Goal: Transaction & Acquisition: Purchase product/service

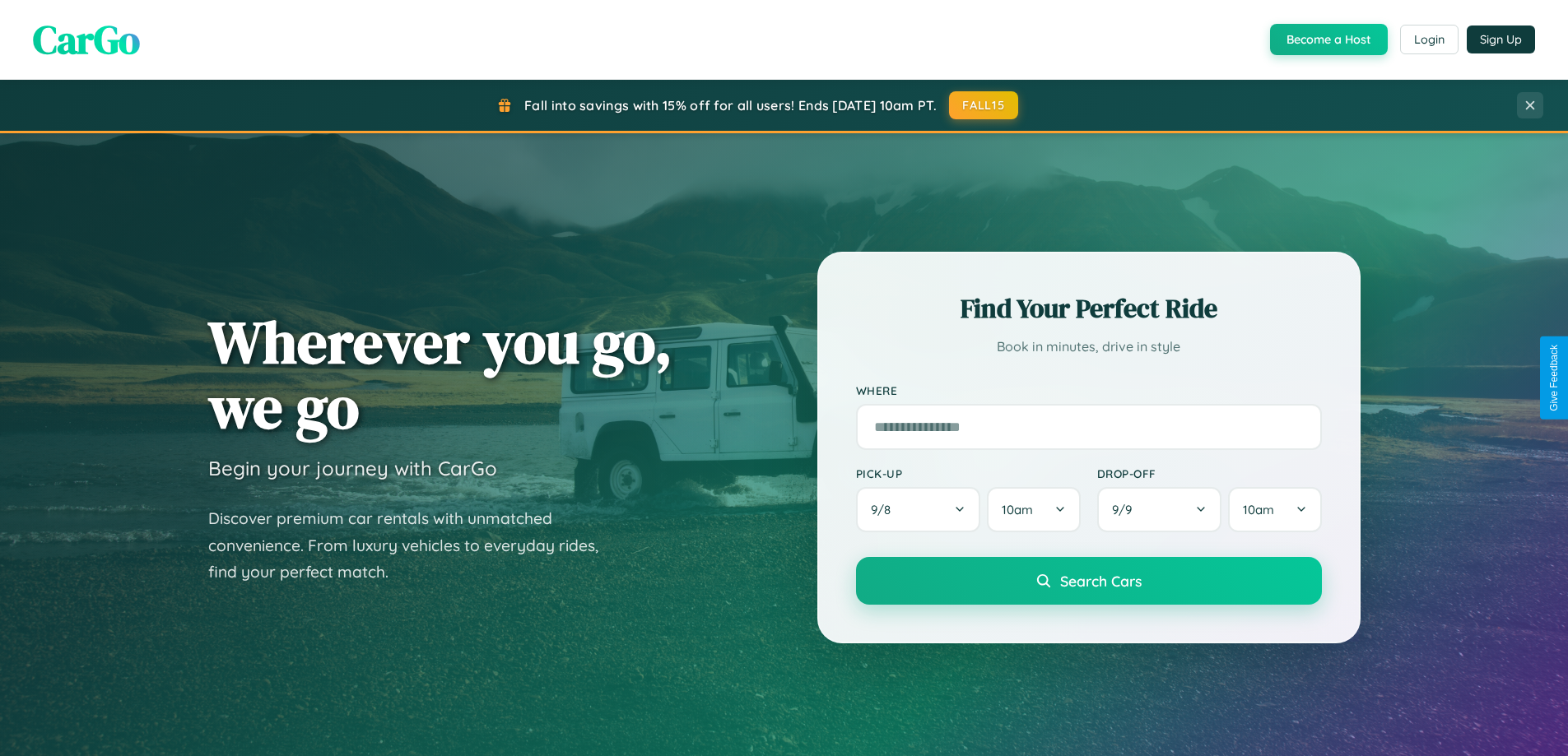
scroll to position [3166, 0]
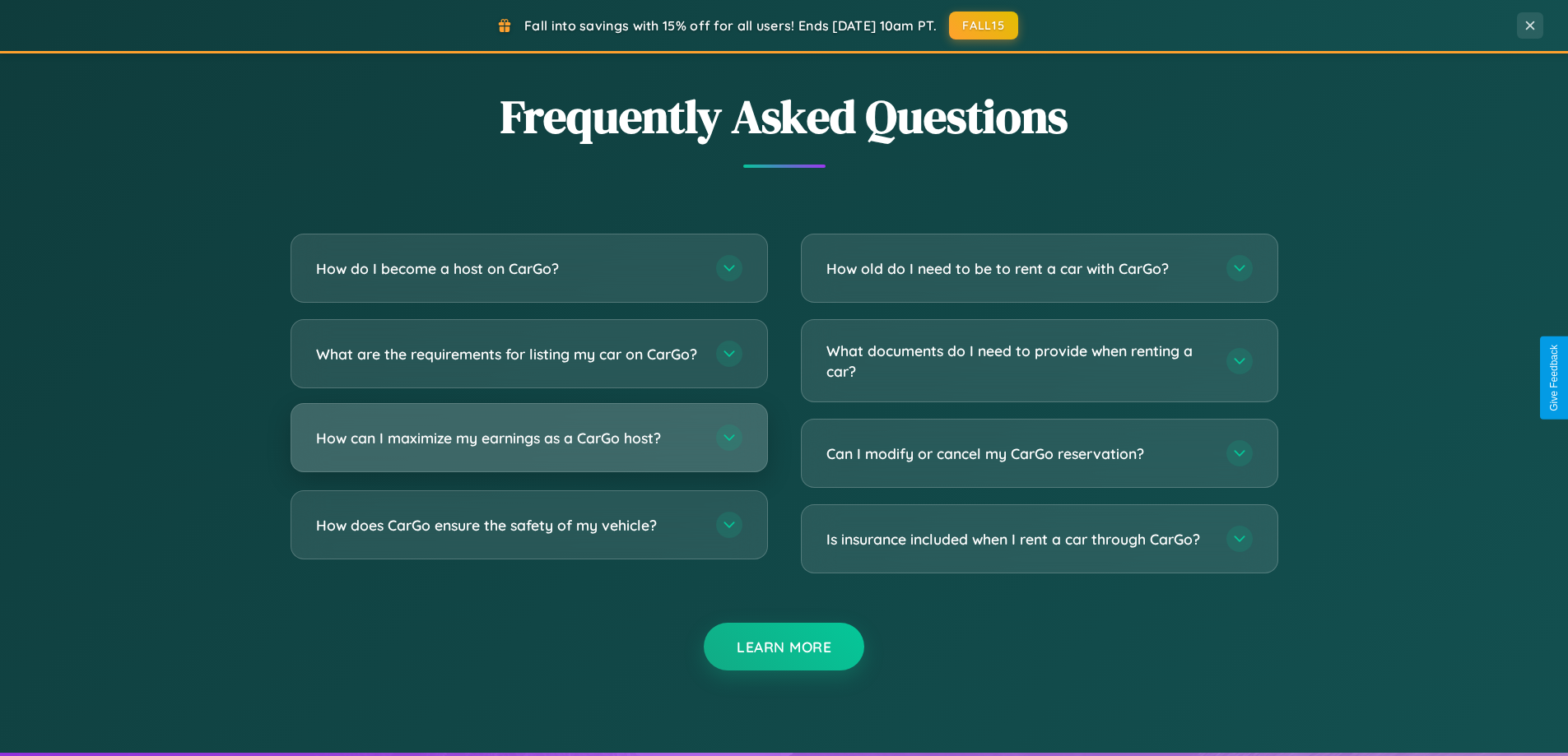
click at [528, 448] on h3 "How can I maximize my earnings as a CarGo host?" at bounding box center [507, 438] width 383 height 21
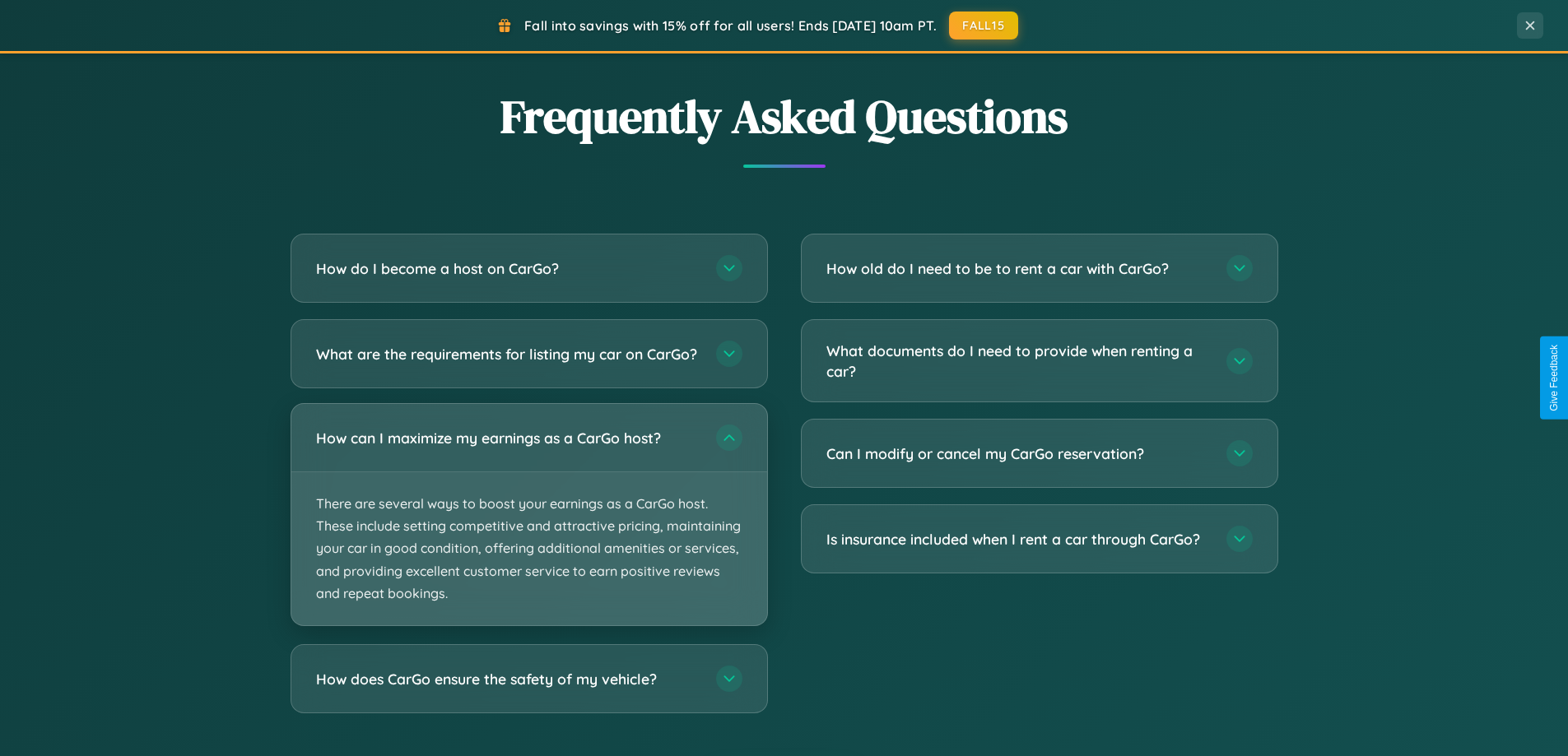
click at [528, 528] on p "There are several ways to boost your earnings as a CarGo host. These include se…" at bounding box center [529, 549] width 476 height 153
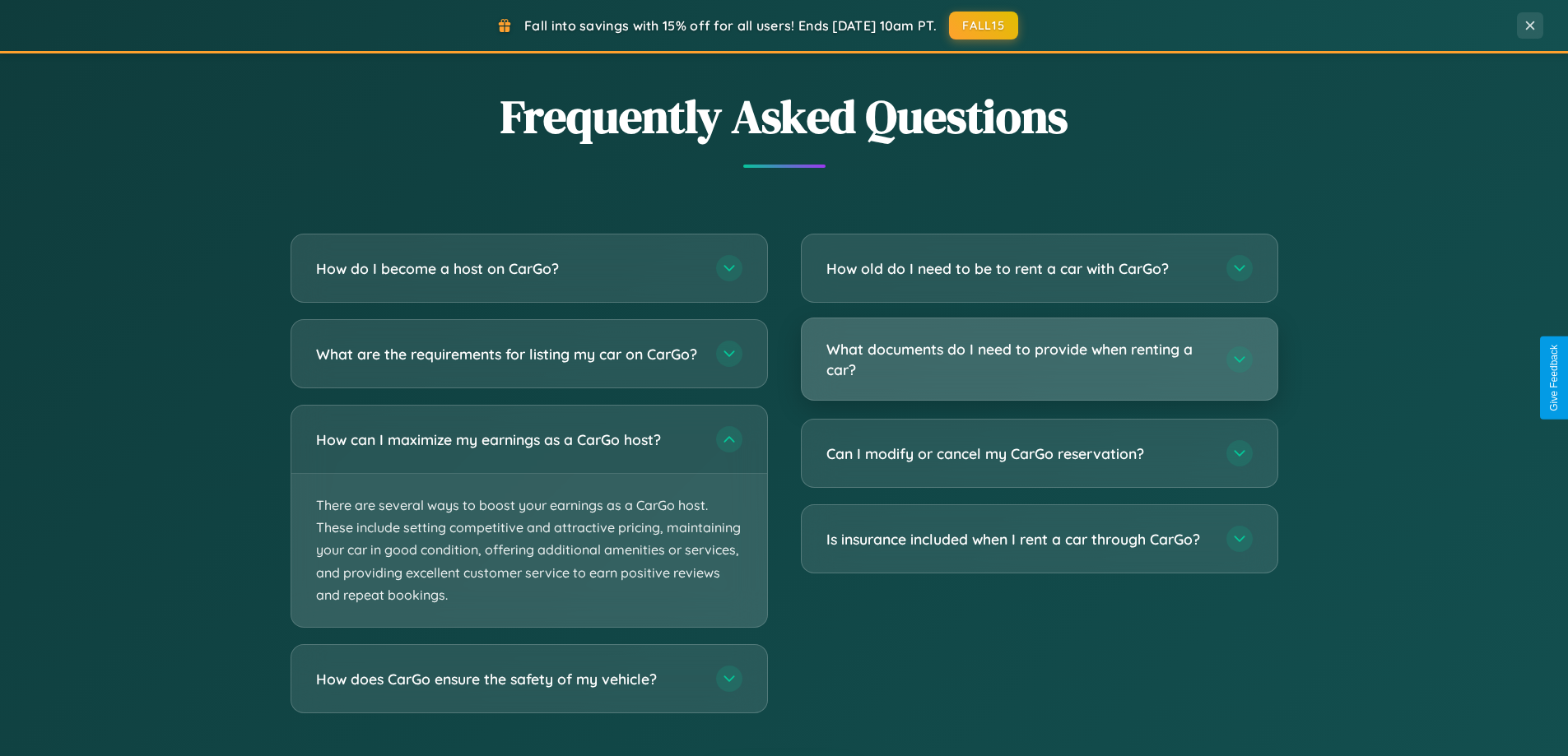
click at [1039, 360] on h3 "What documents do I need to provide when renting a car?" at bounding box center [1017, 359] width 383 height 41
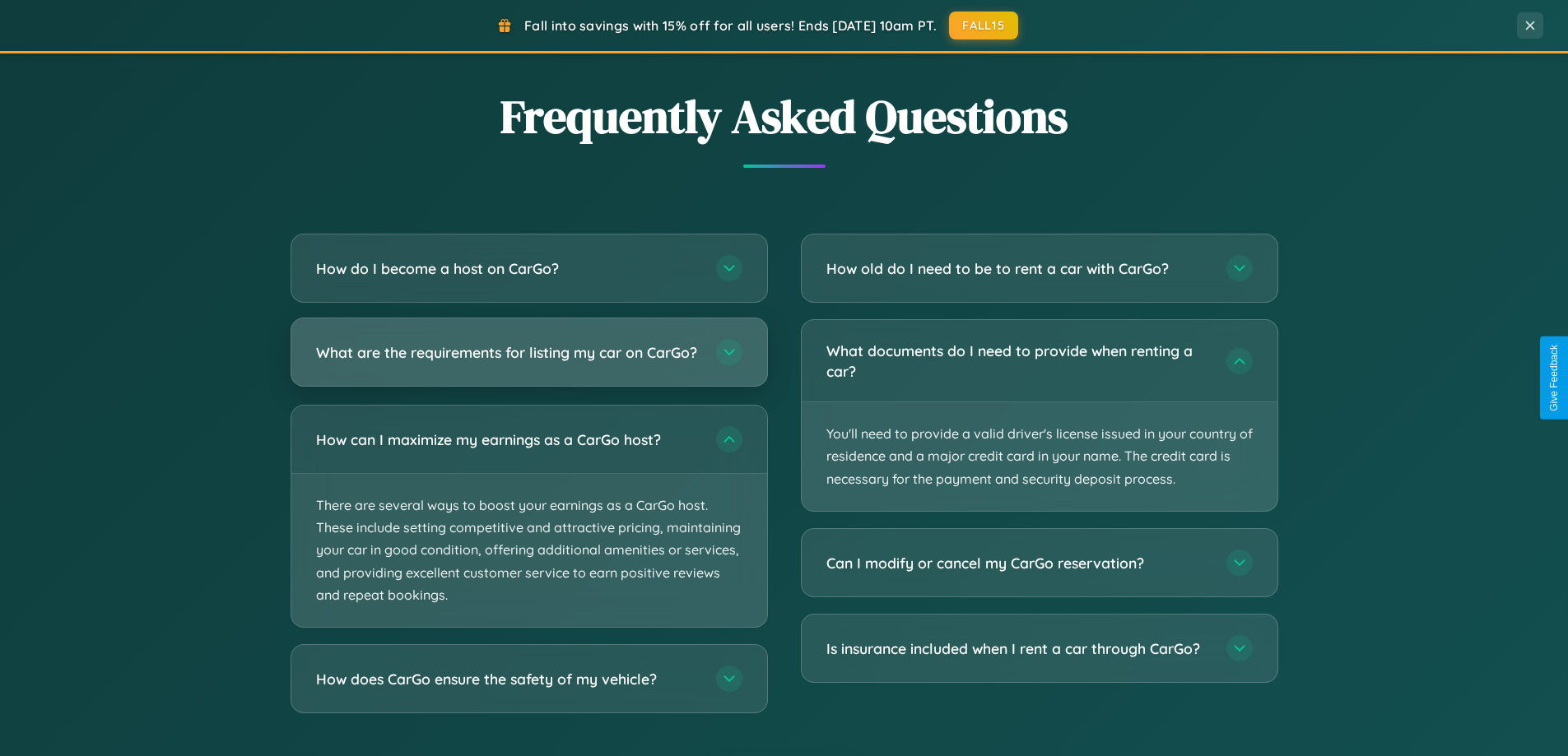
click at [528, 360] on h3 "What are the requirements for listing my car on CarGo?" at bounding box center [507, 352] width 383 height 21
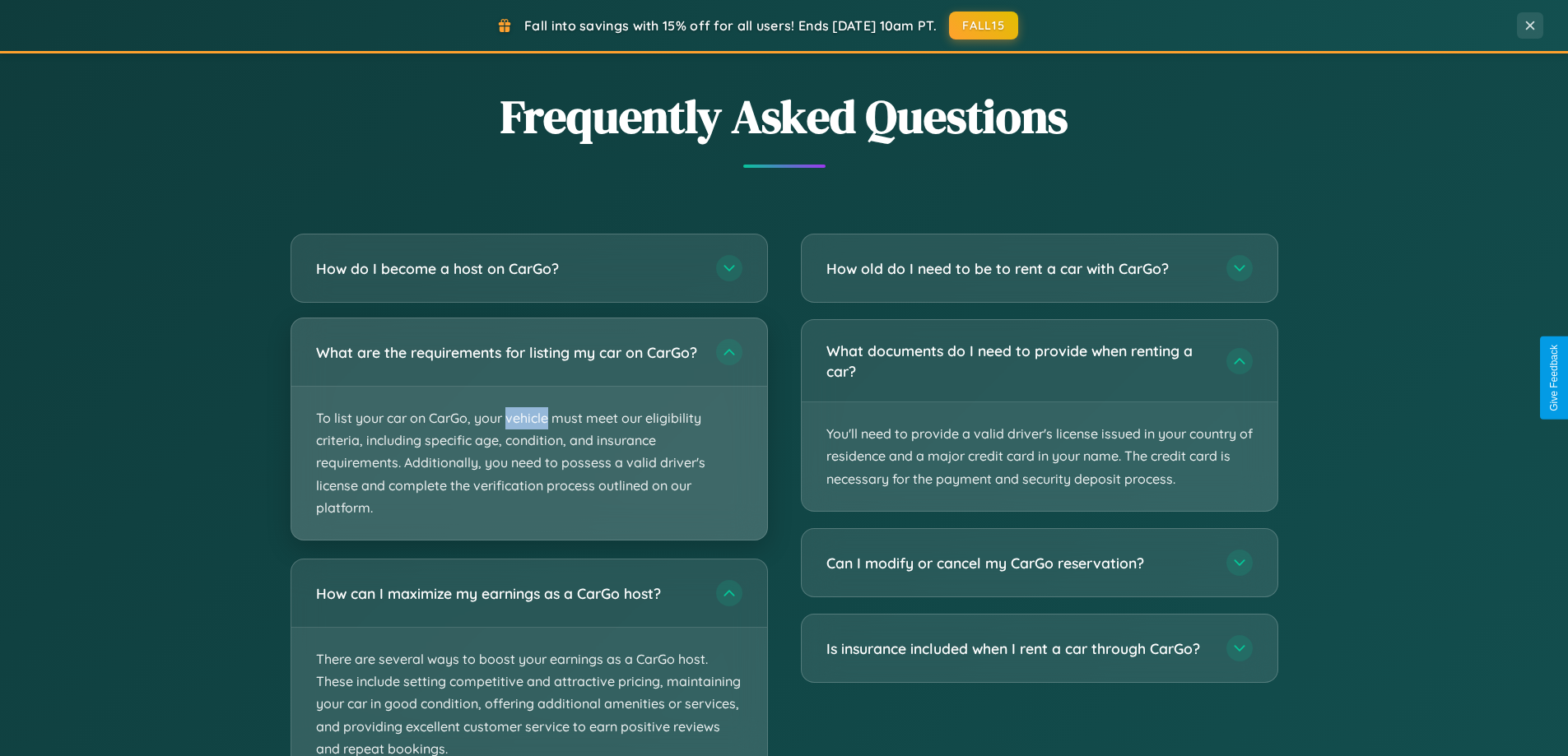
click at [528, 436] on p "To list your car on CarGo, your vehicle must meet our eligibility criteria, inc…" at bounding box center [529, 463] width 476 height 153
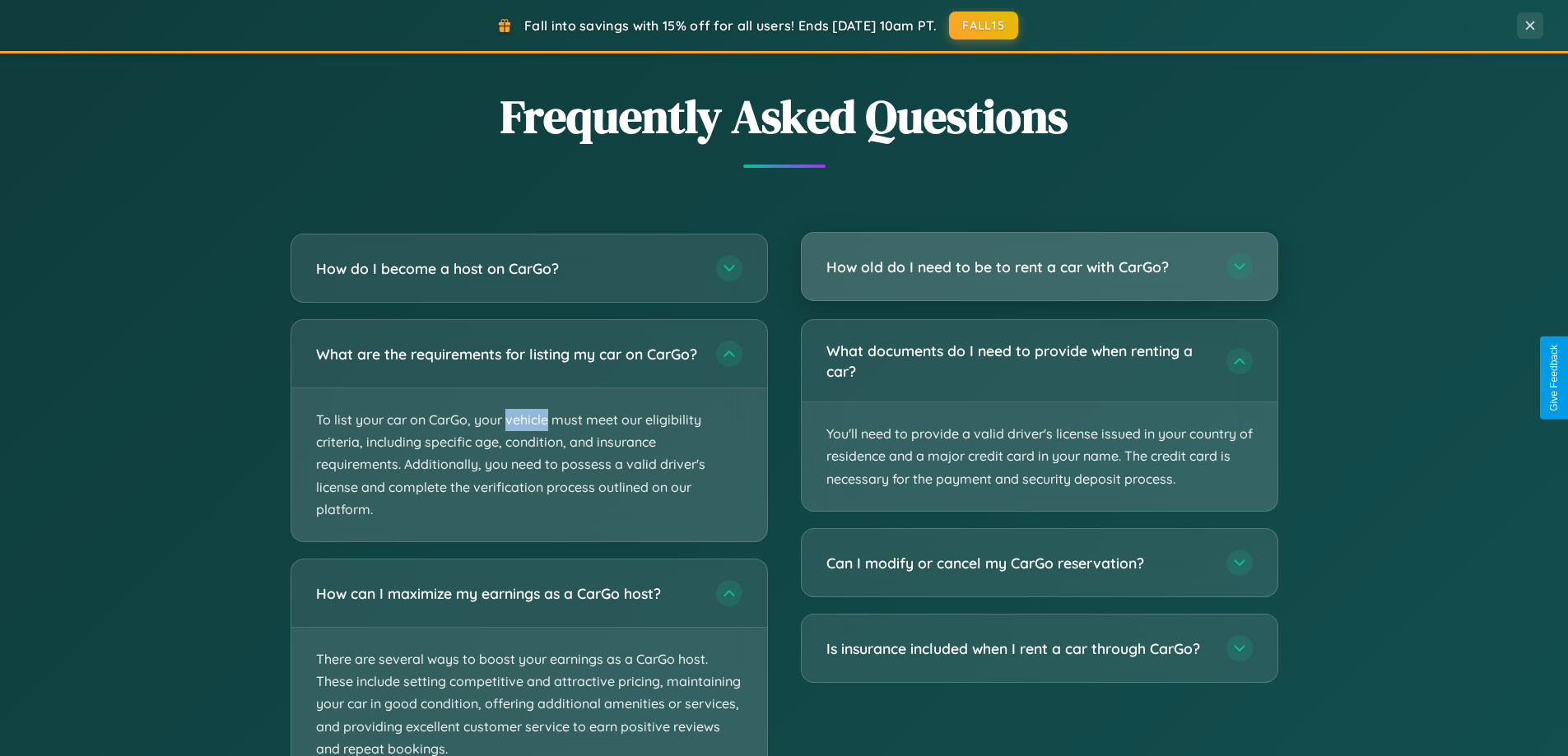
click at [1039, 266] on h3 "How old do I need to be to rent a car with CarGo?" at bounding box center [1017, 267] width 383 height 21
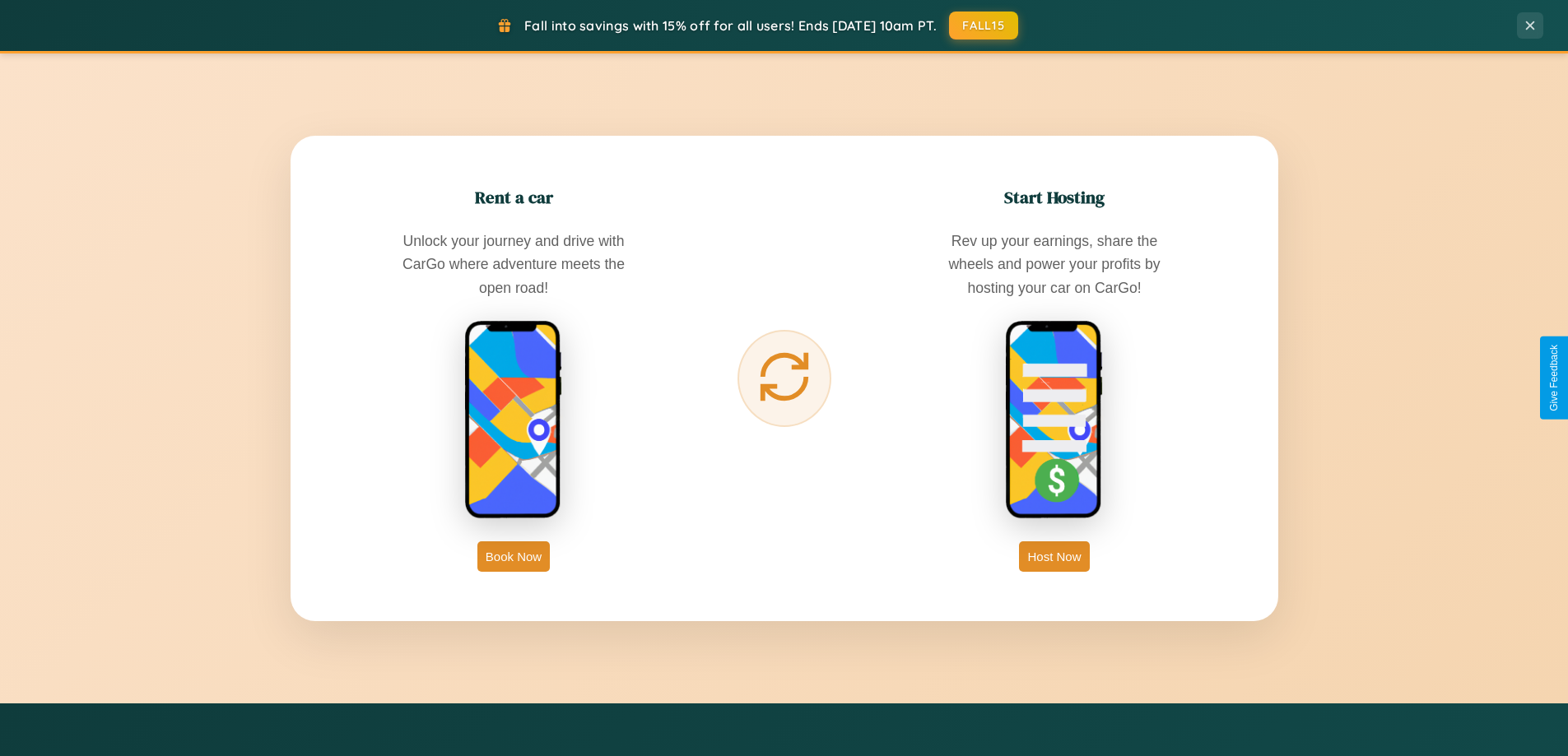
scroll to position [709, 0]
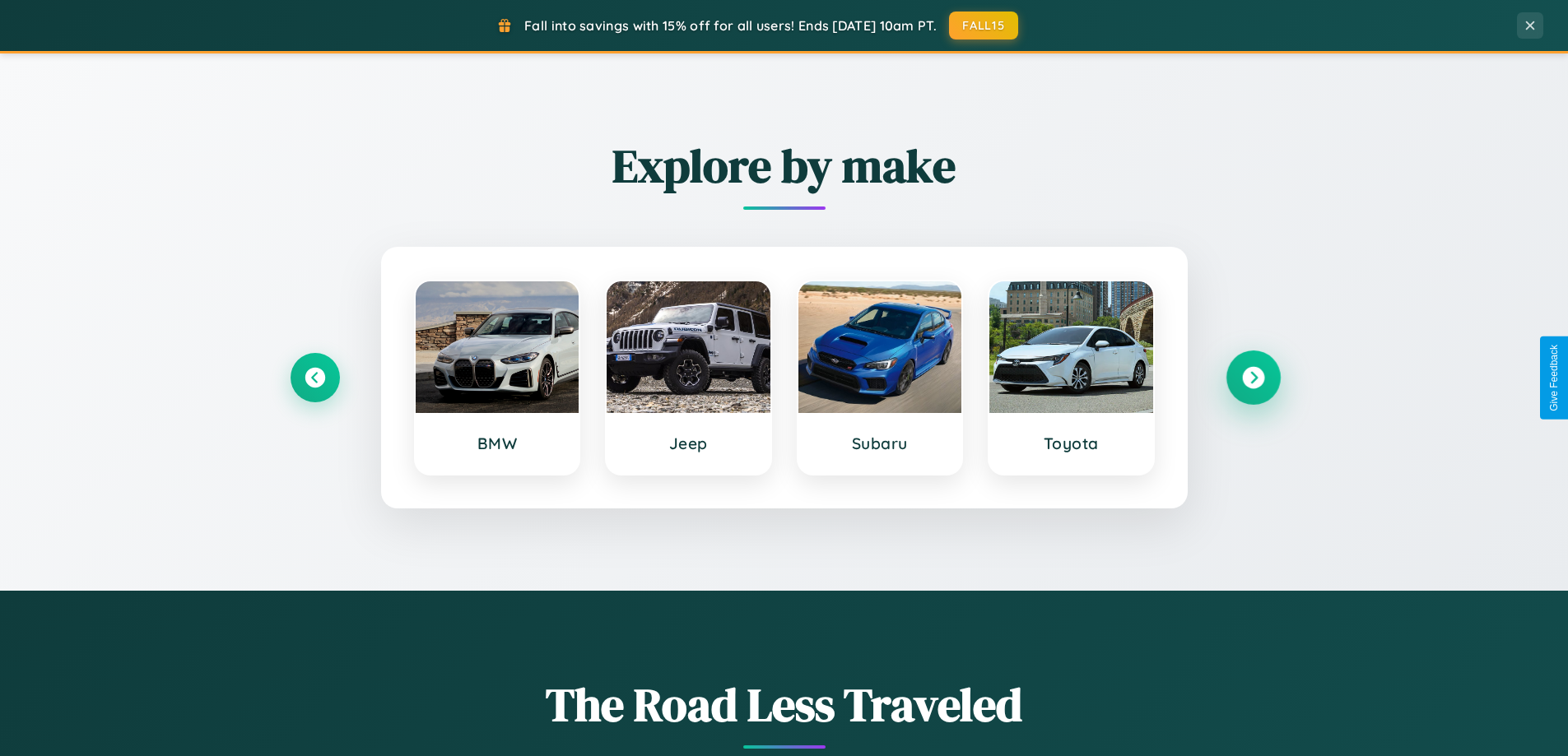
click at [1253, 378] on icon at bounding box center [1253, 378] width 23 height 23
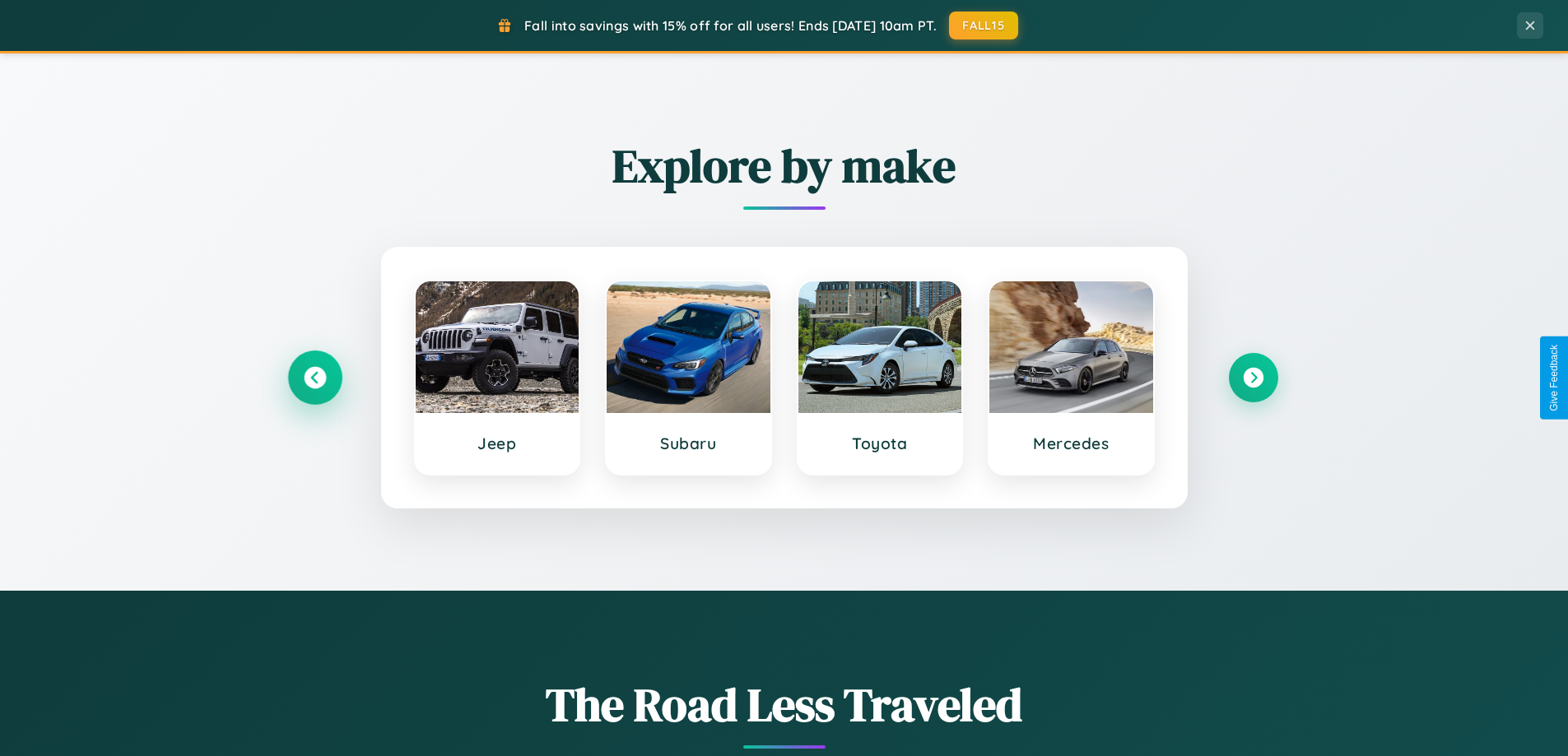
click at [314, 378] on icon at bounding box center [314, 378] width 23 height 23
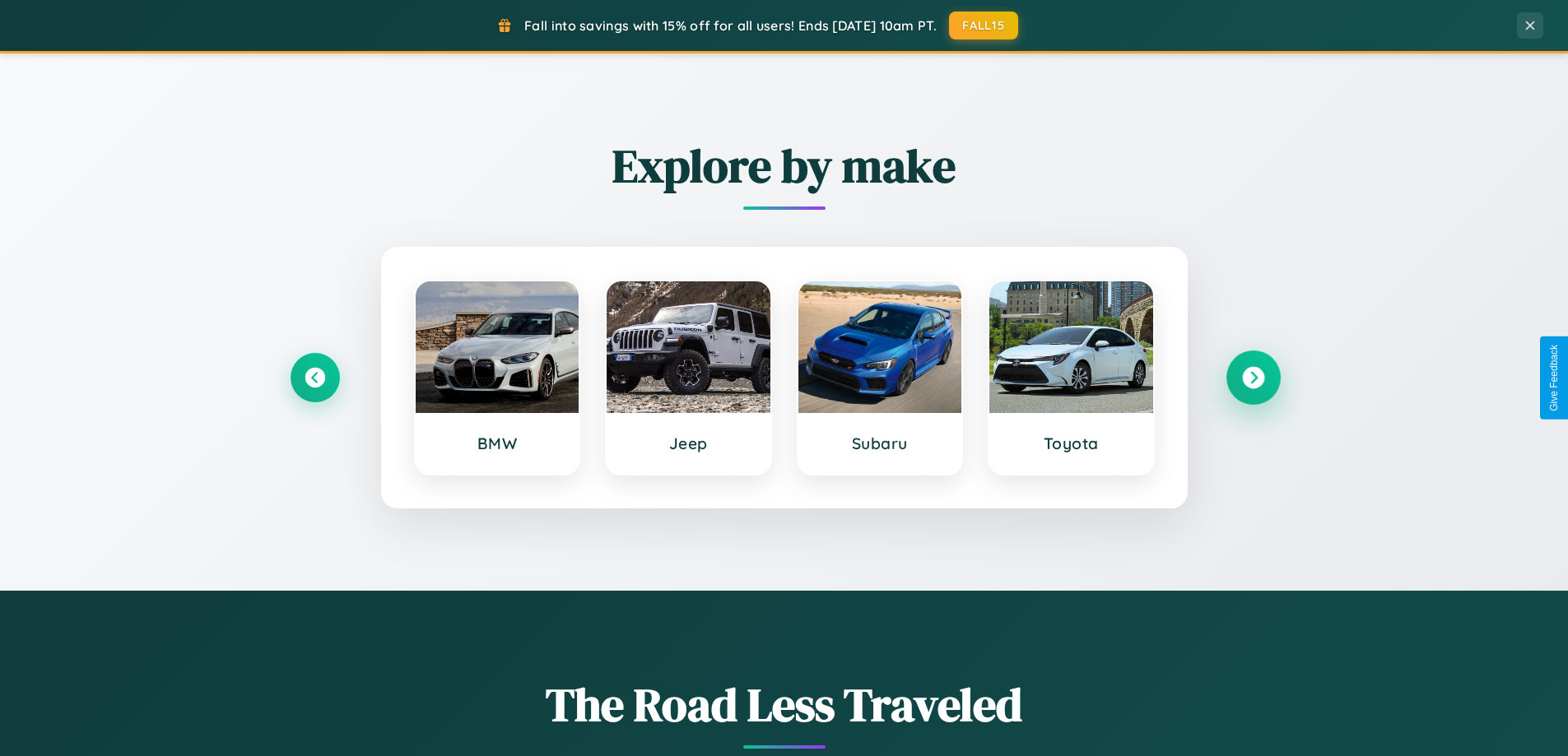
click at [1253, 378] on icon at bounding box center [1253, 378] width 23 height 23
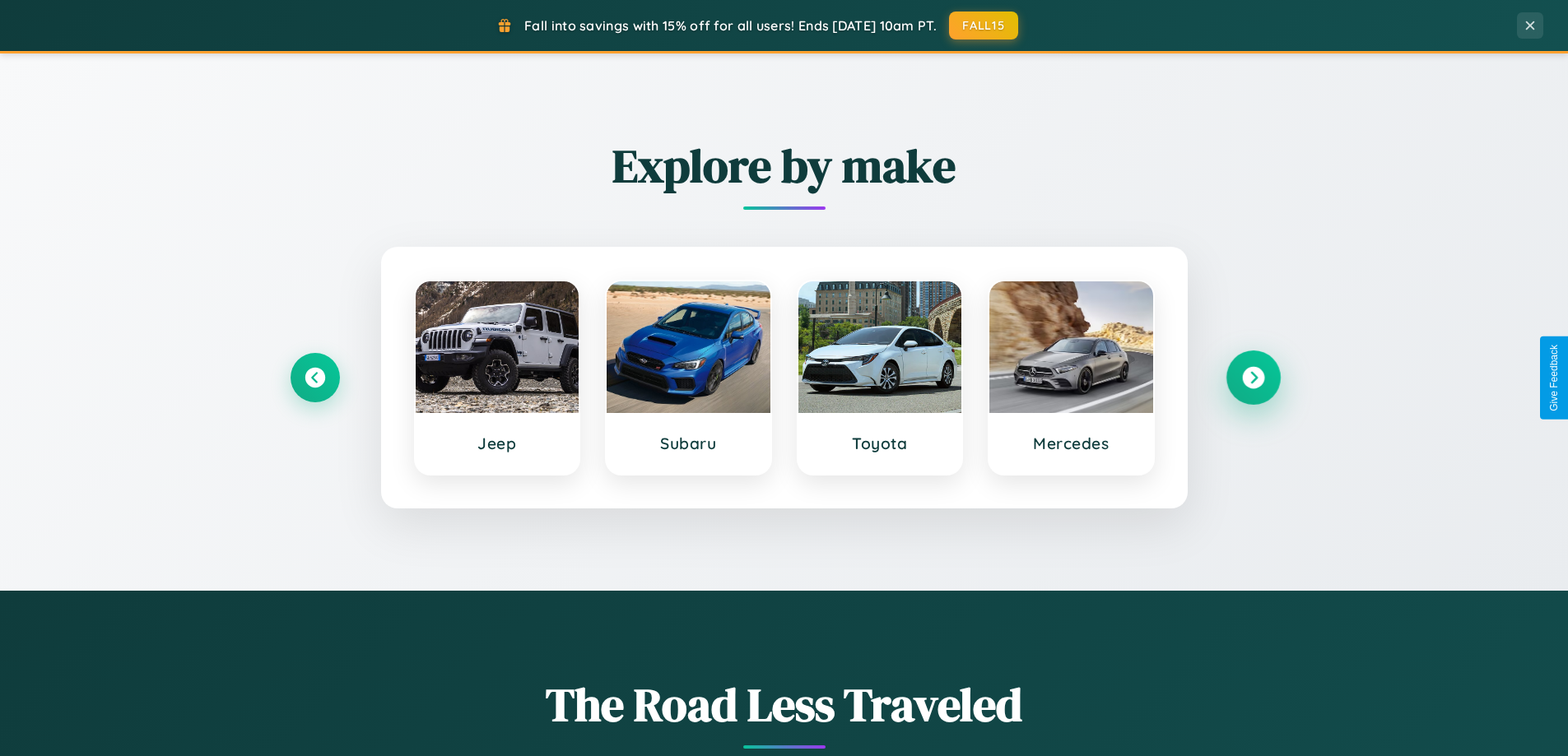
click at [1253, 378] on icon at bounding box center [1253, 378] width 23 height 23
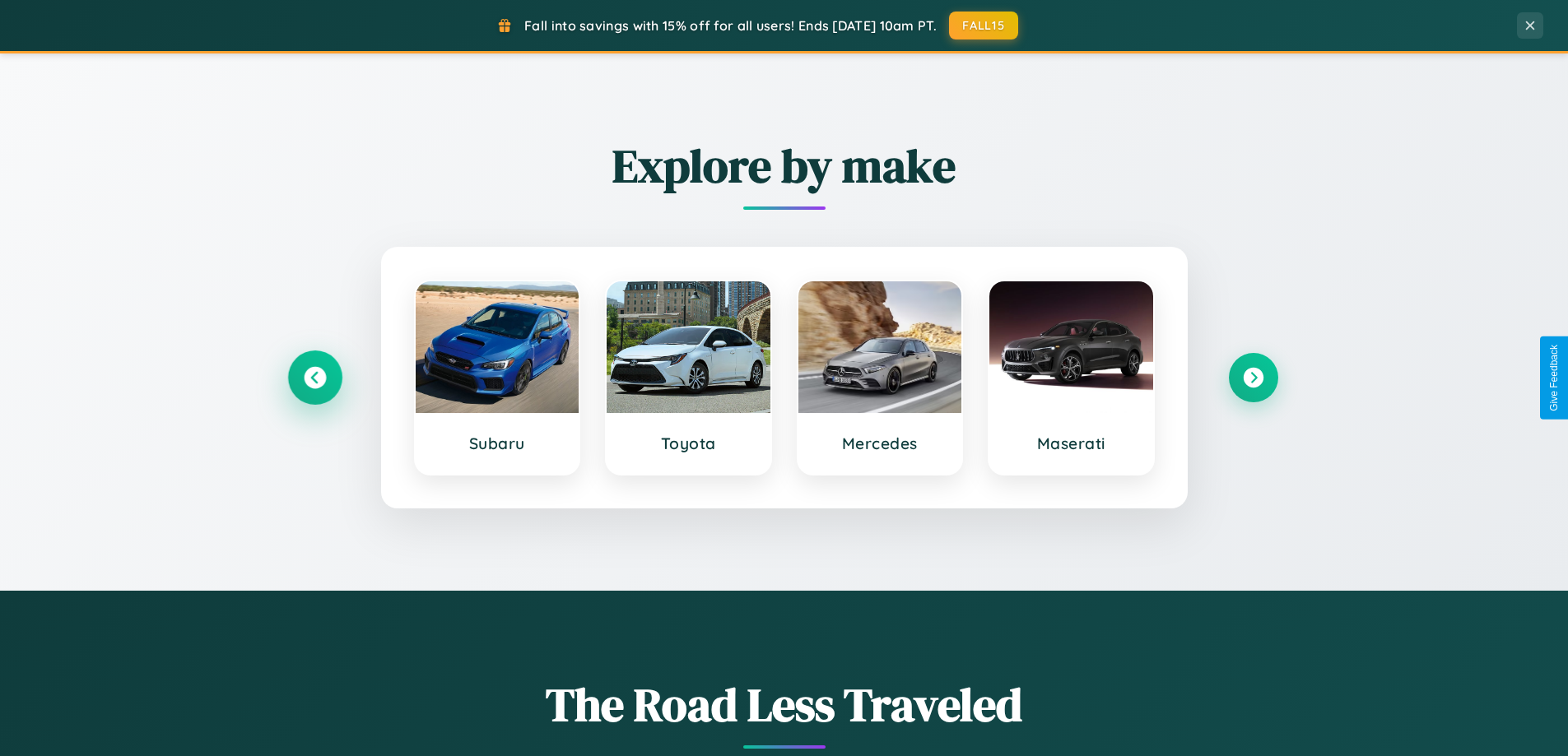
click at [314, 378] on icon at bounding box center [314, 378] width 23 height 23
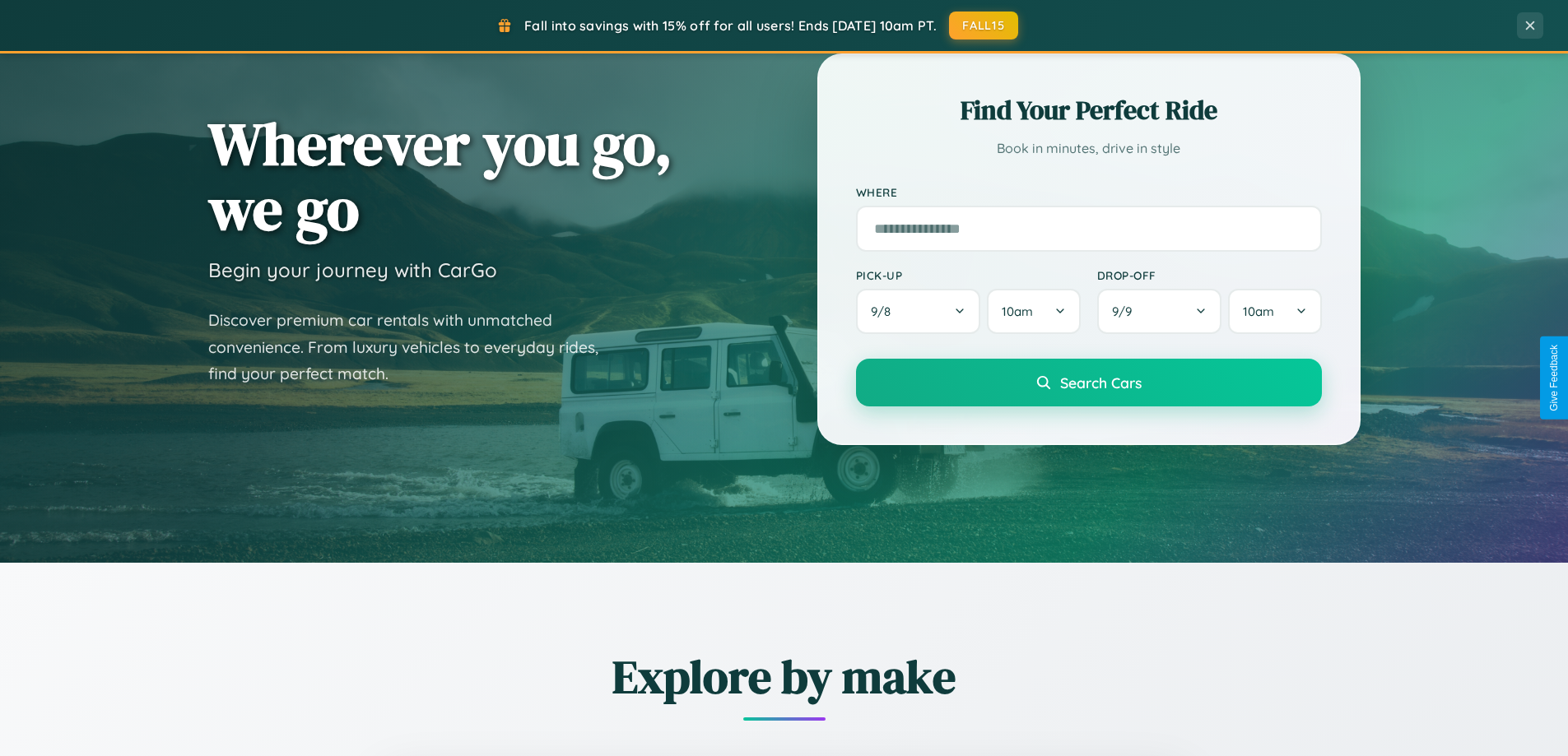
scroll to position [49, 0]
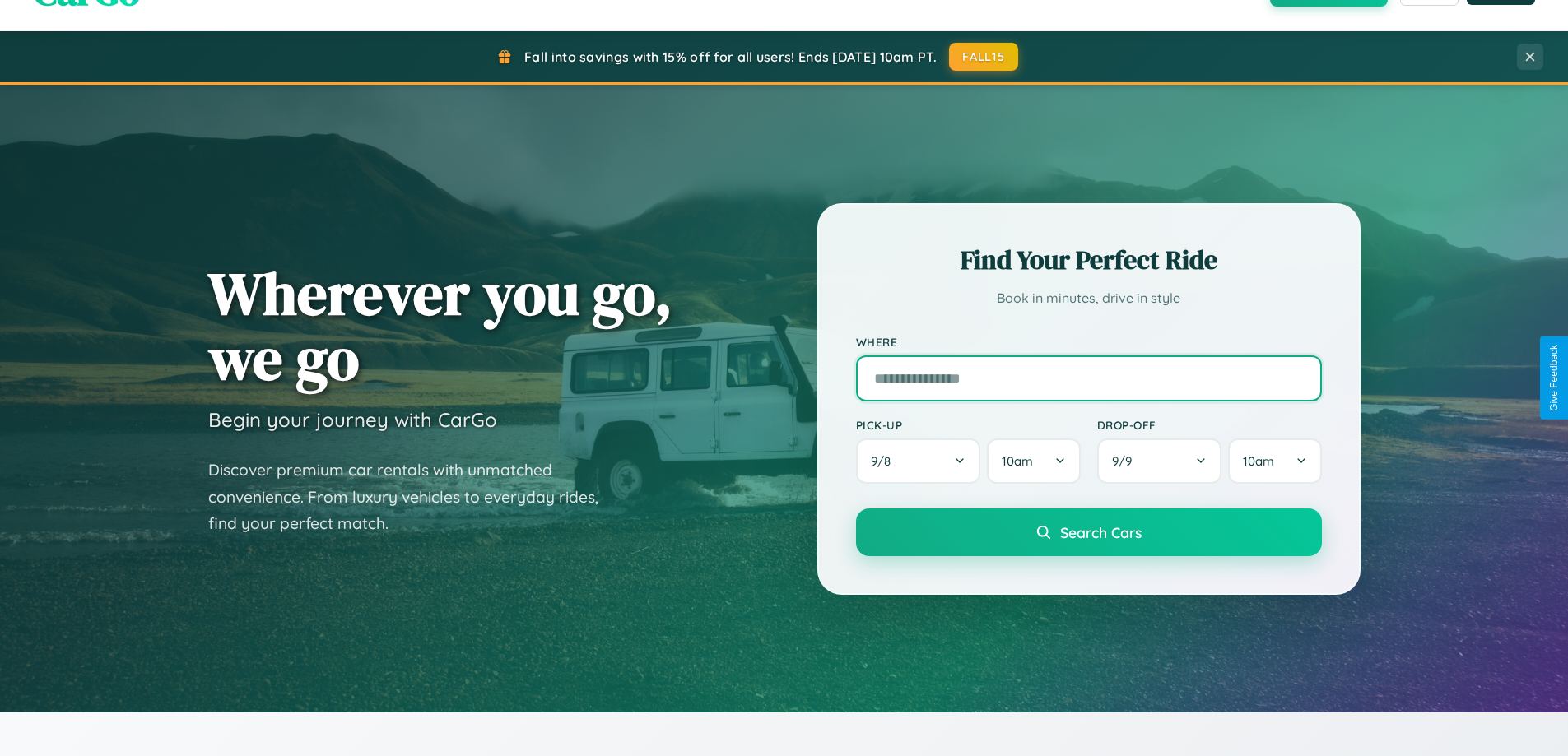
click at [1088, 378] on input "text" at bounding box center [1089, 378] width 466 height 46
type input "******"
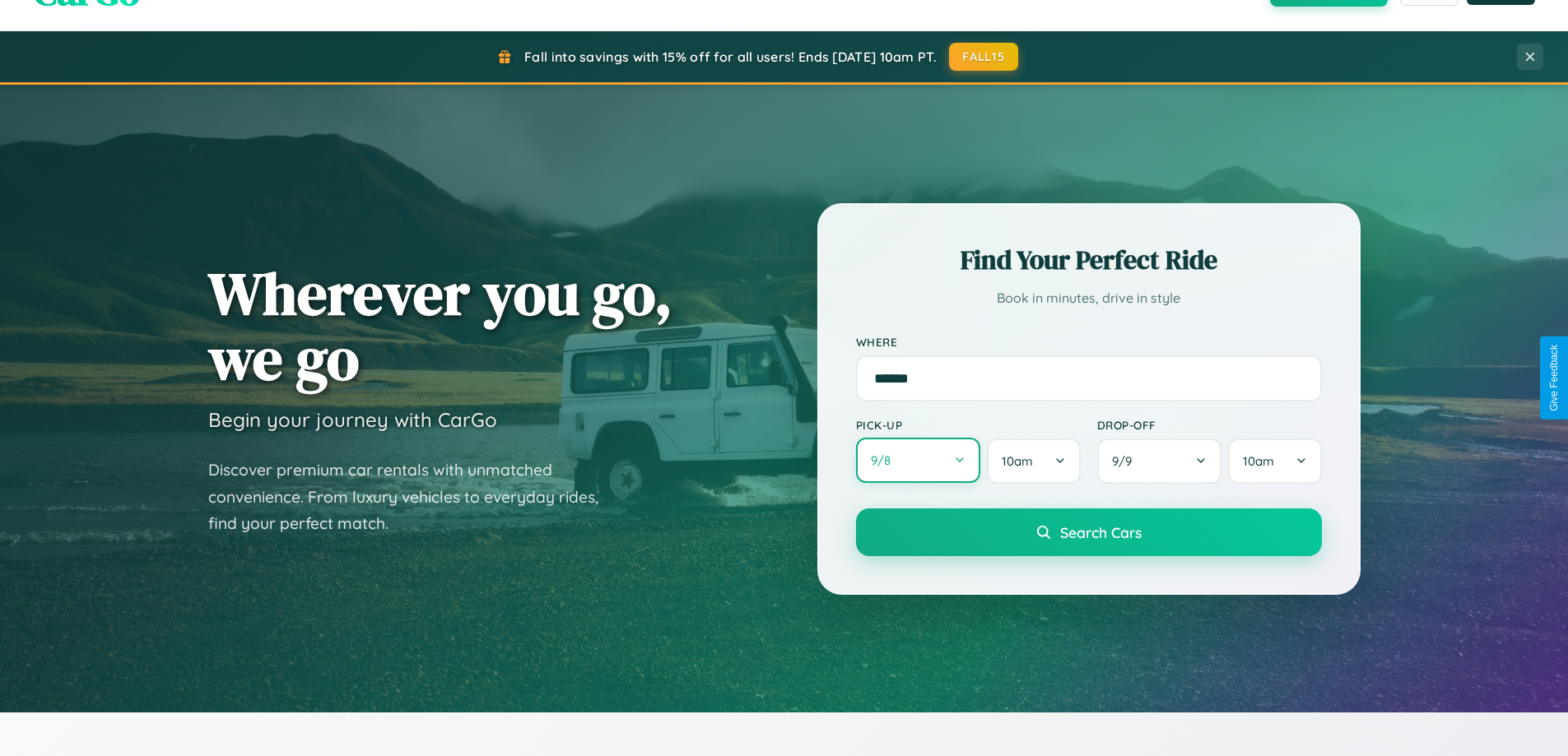
click at [918, 461] on button "9 / 8" at bounding box center [919, 460] width 125 height 45
select select "*"
select select "****"
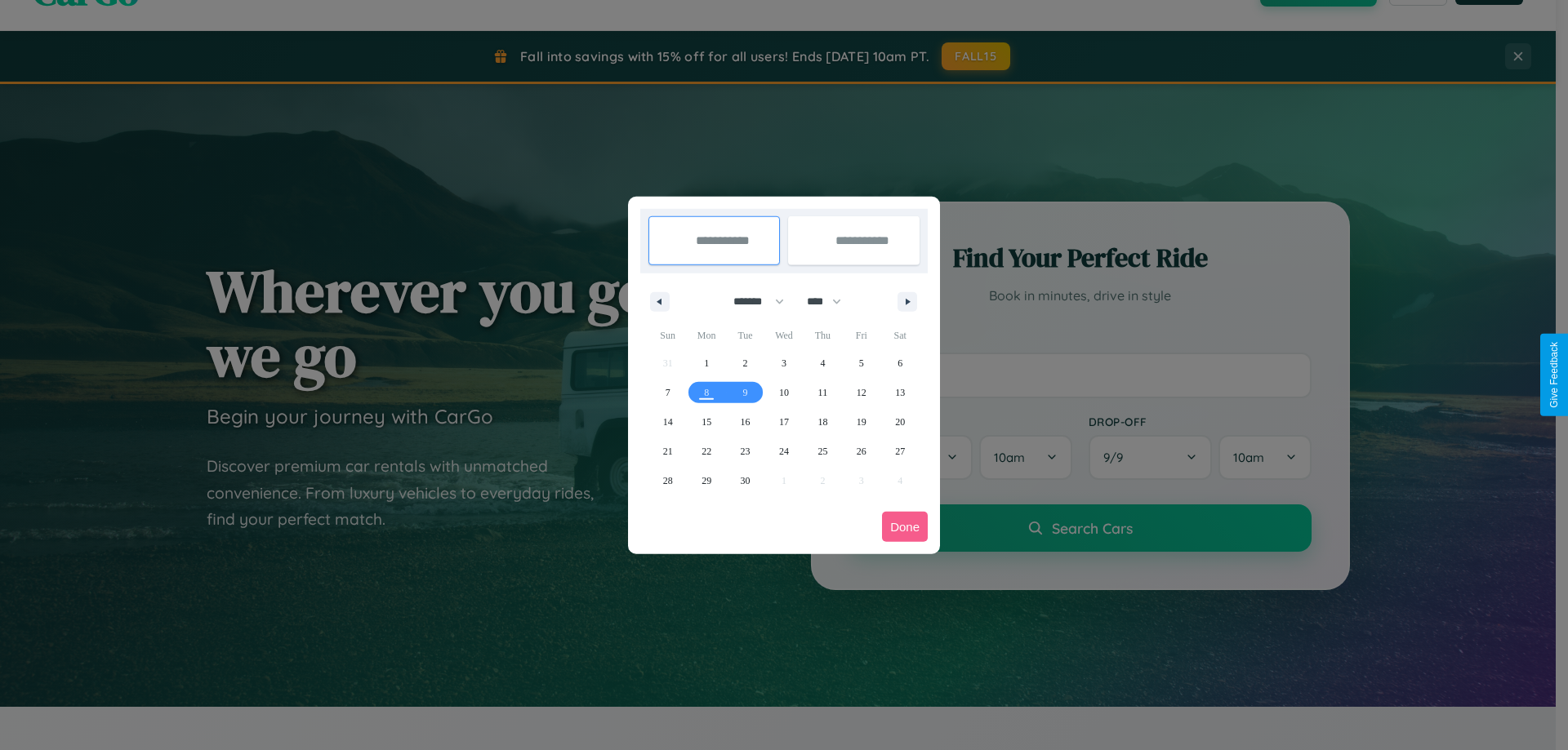
drag, startPoint x: 751, startPoint y: 301, endPoint x: 784, endPoint y: 327, distance: 42.0
click at [751, 301] on select "******* ******** ***** ***** *** **** **** ****** ********* ******* ******** **…" at bounding box center [755, 302] width 69 height 27
select select "*"
drag, startPoint x: 831, startPoint y: 301, endPoint x: 784, endPoint y: 327, distance: 53.7
click at [831, 301] on select "**** **** **** **** **** **** **** **** **** **** **** **** **** **** **** ****…" at bounding box center [823, 302] width 49 height 27
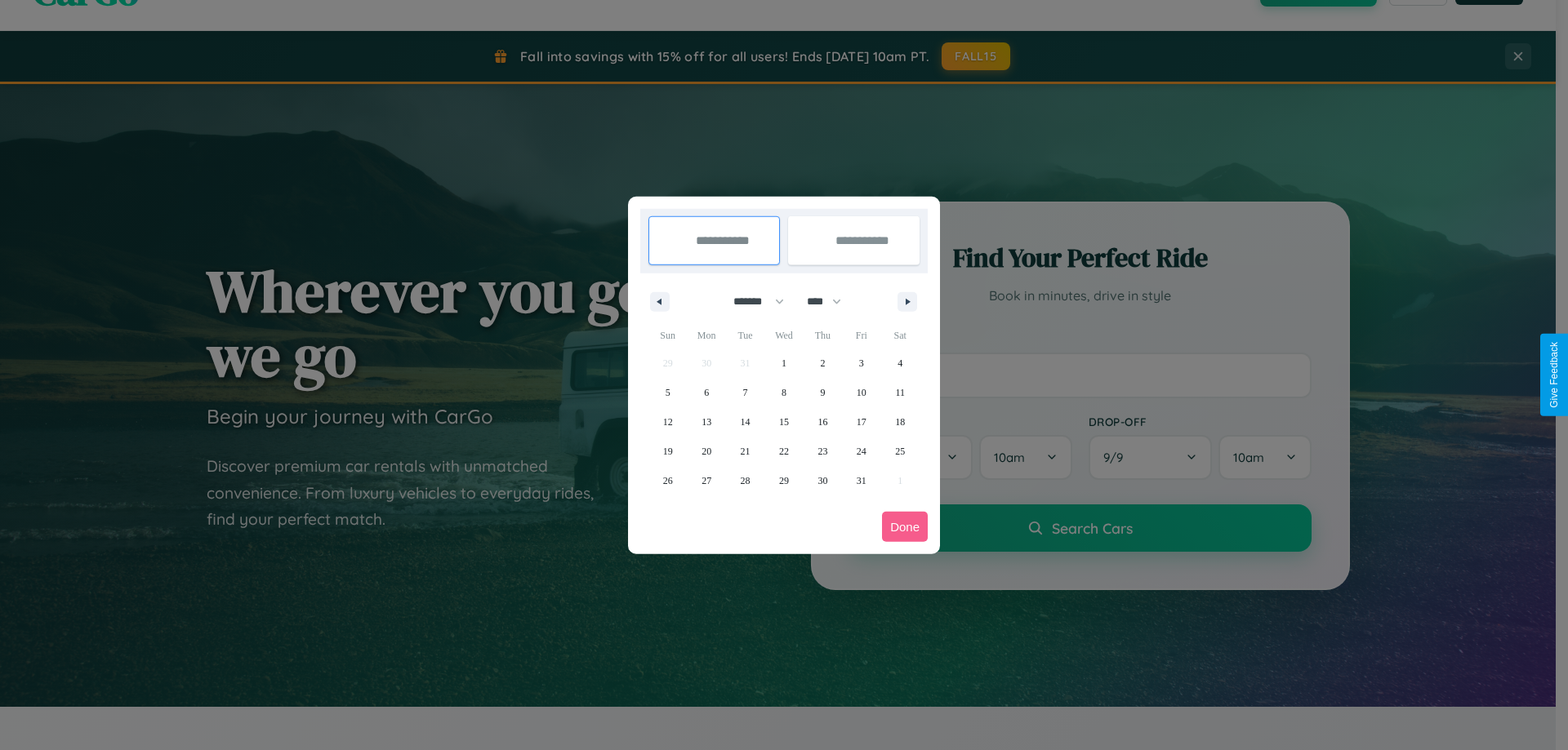
select select "****"
click at [745, 392] on span "6" at bounding box center [745, 393] width 4 height 30
type input "**********"
click at [706, 421] on span "12" at bounding box center [706, 421] width 10 height 30
type input "**********"
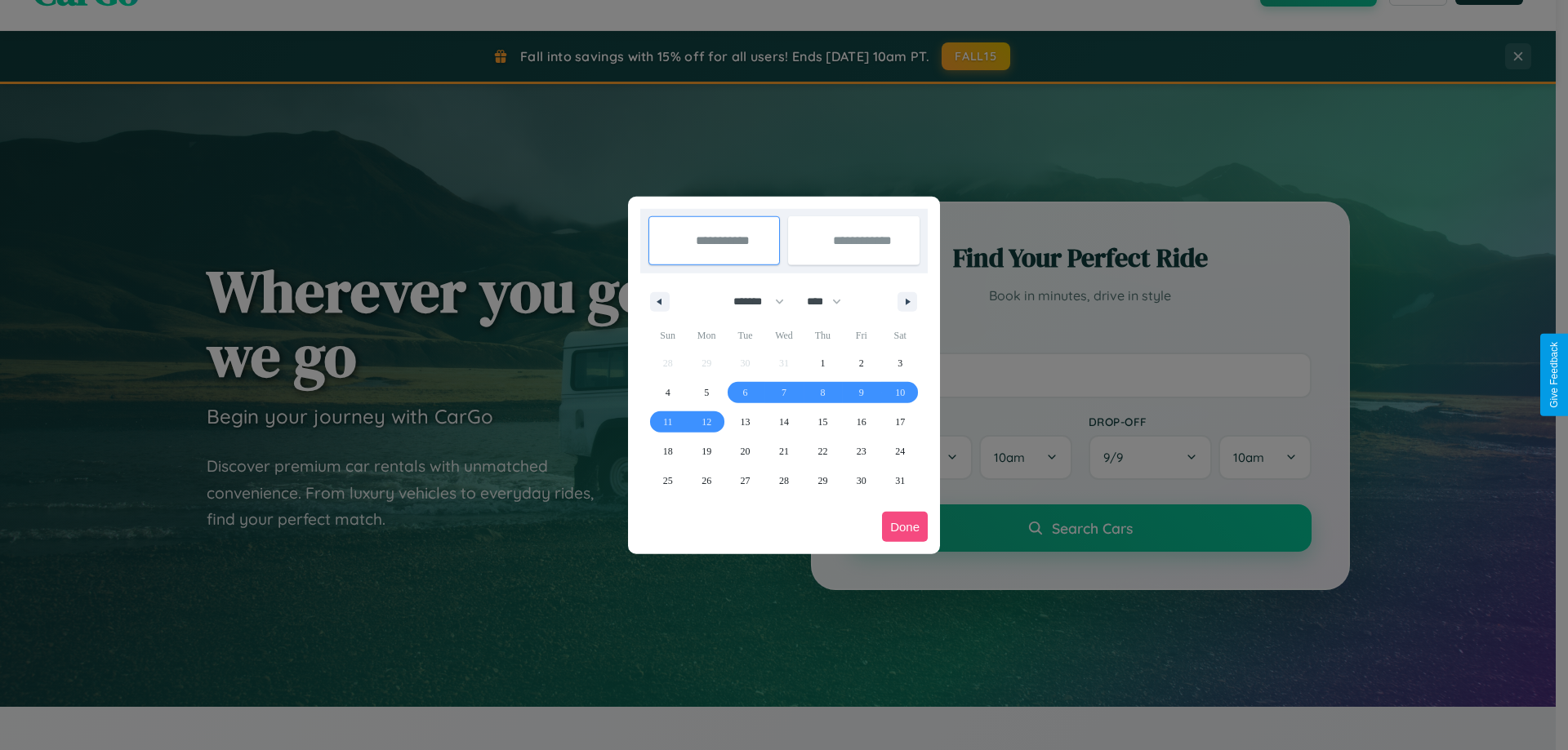
click at [905, 526] on button "Done" at bounding box center [904, 527] width 46 height 31
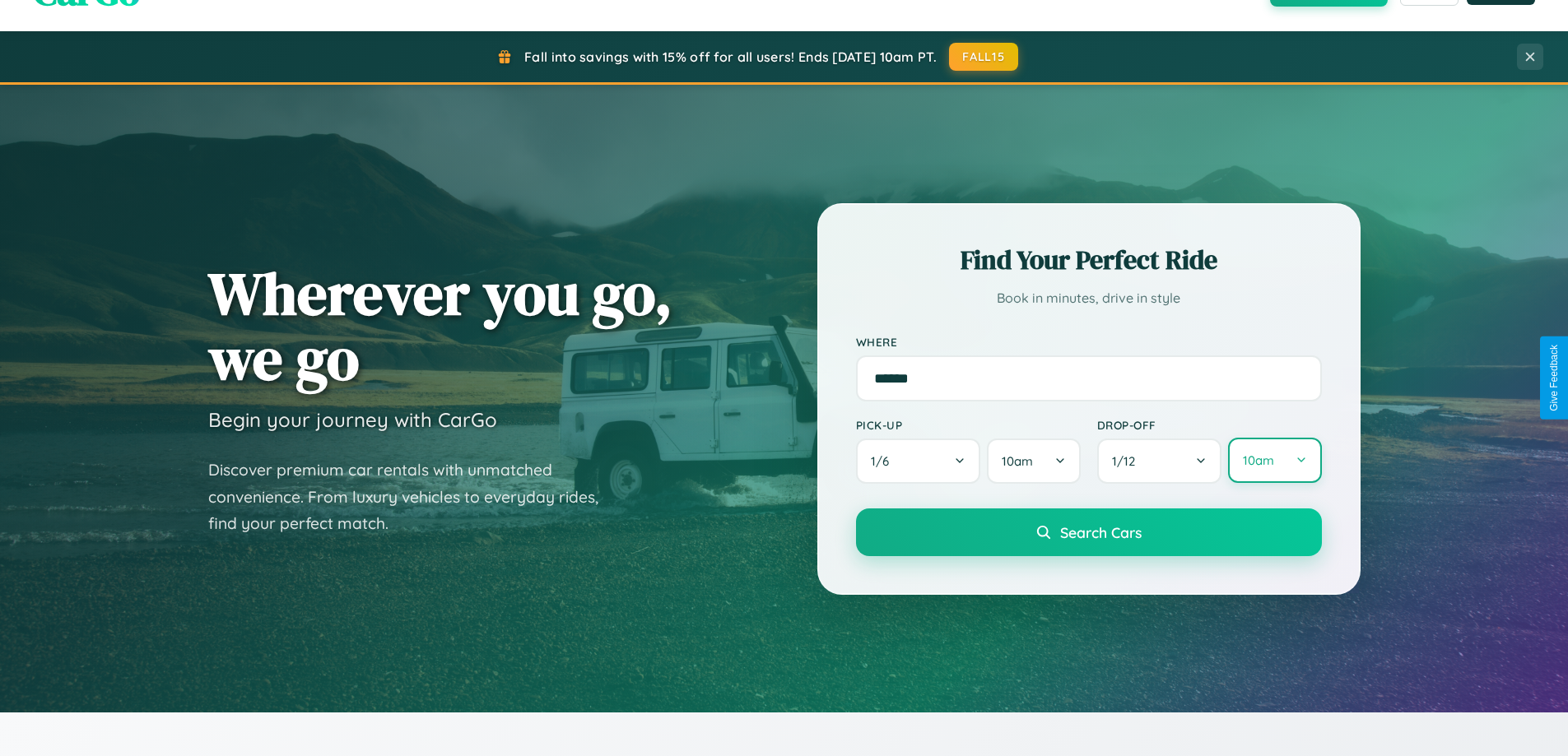
click at [1275, 461] on button "10am" at bounding box center [1275, 460] width 93 height 45
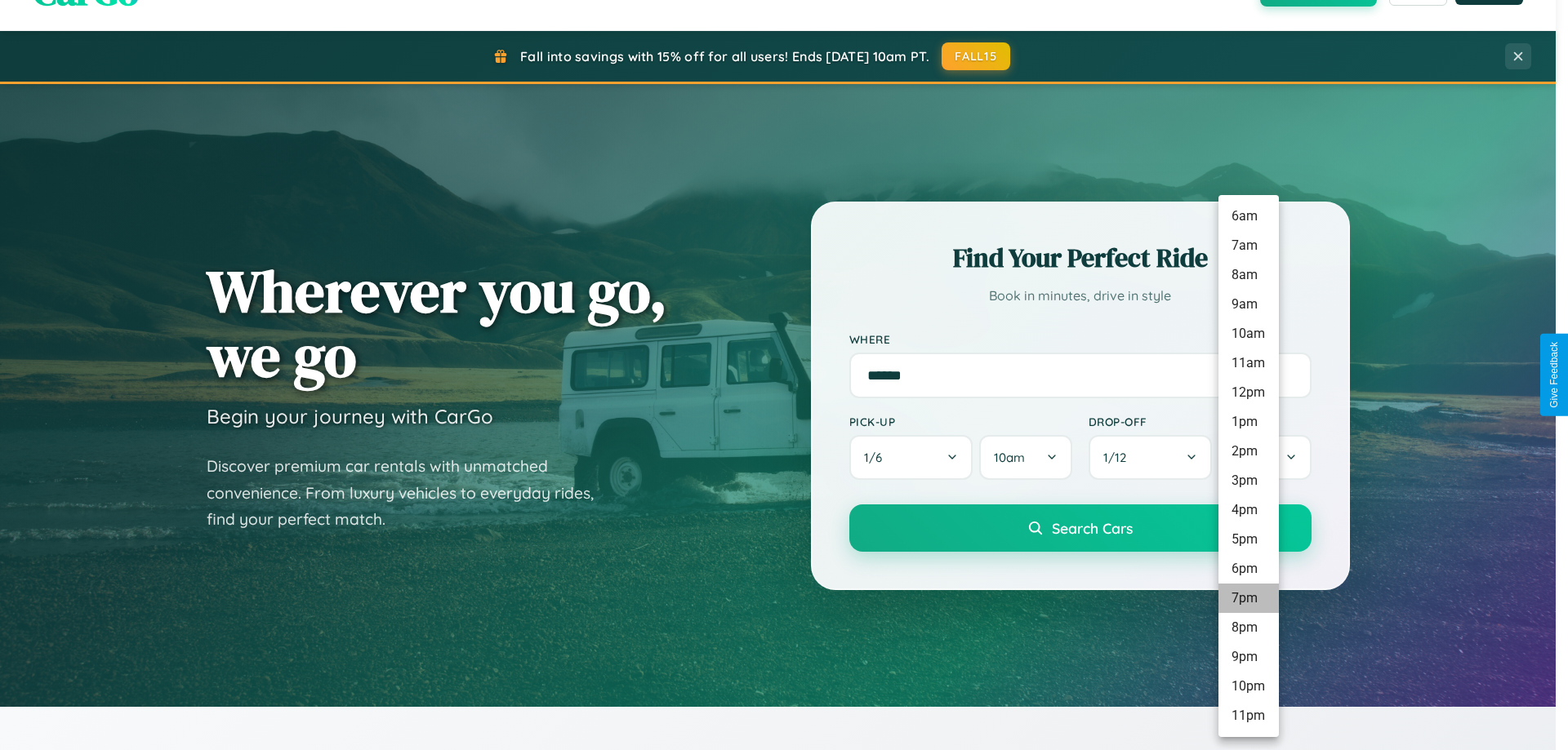
click at [1248, 598] on li "7pm" at bounding box center [1248, 598] width 60 height 30
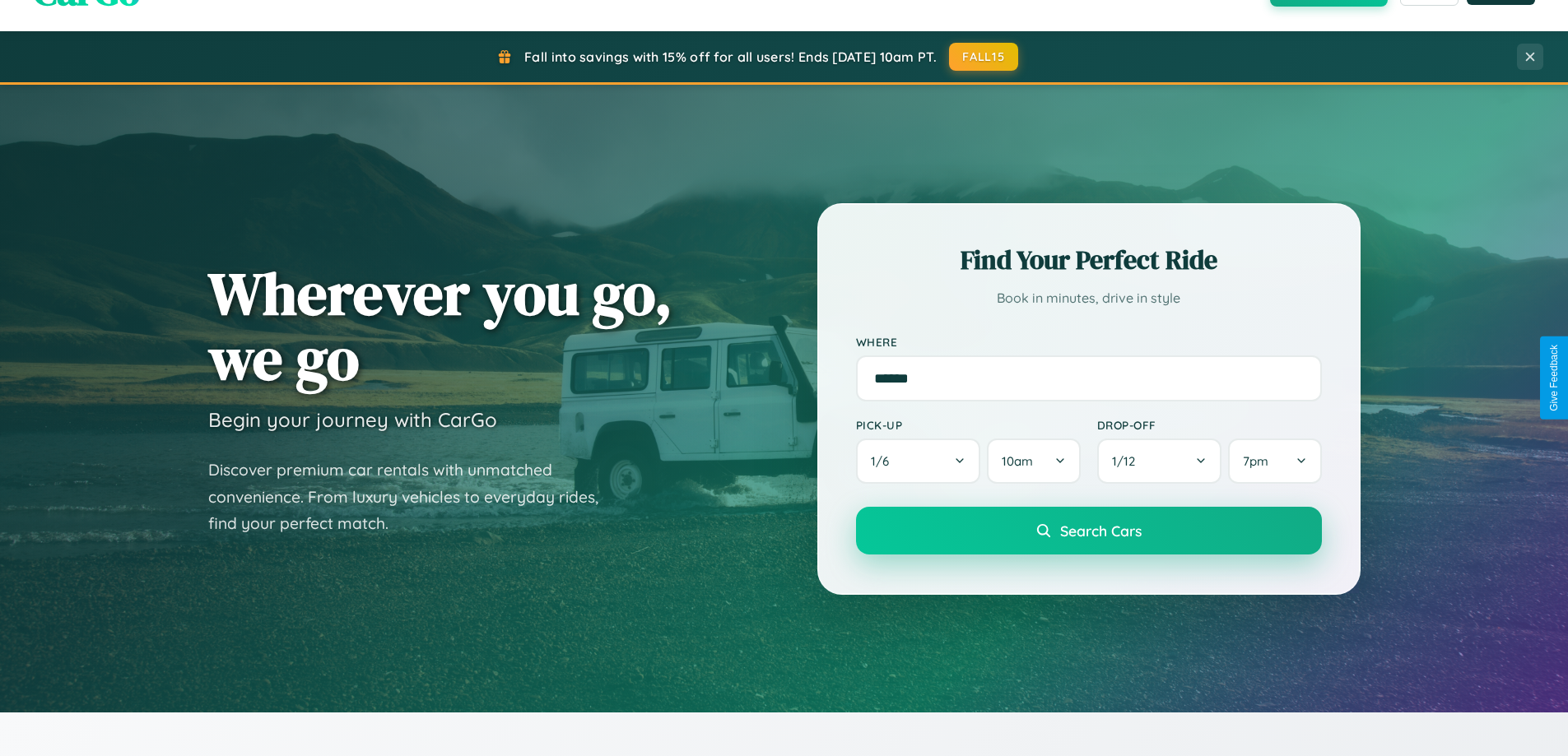
click at [1088, 532] on span "Search Cars" at bounding box center [1101, 531] width 82 height 18
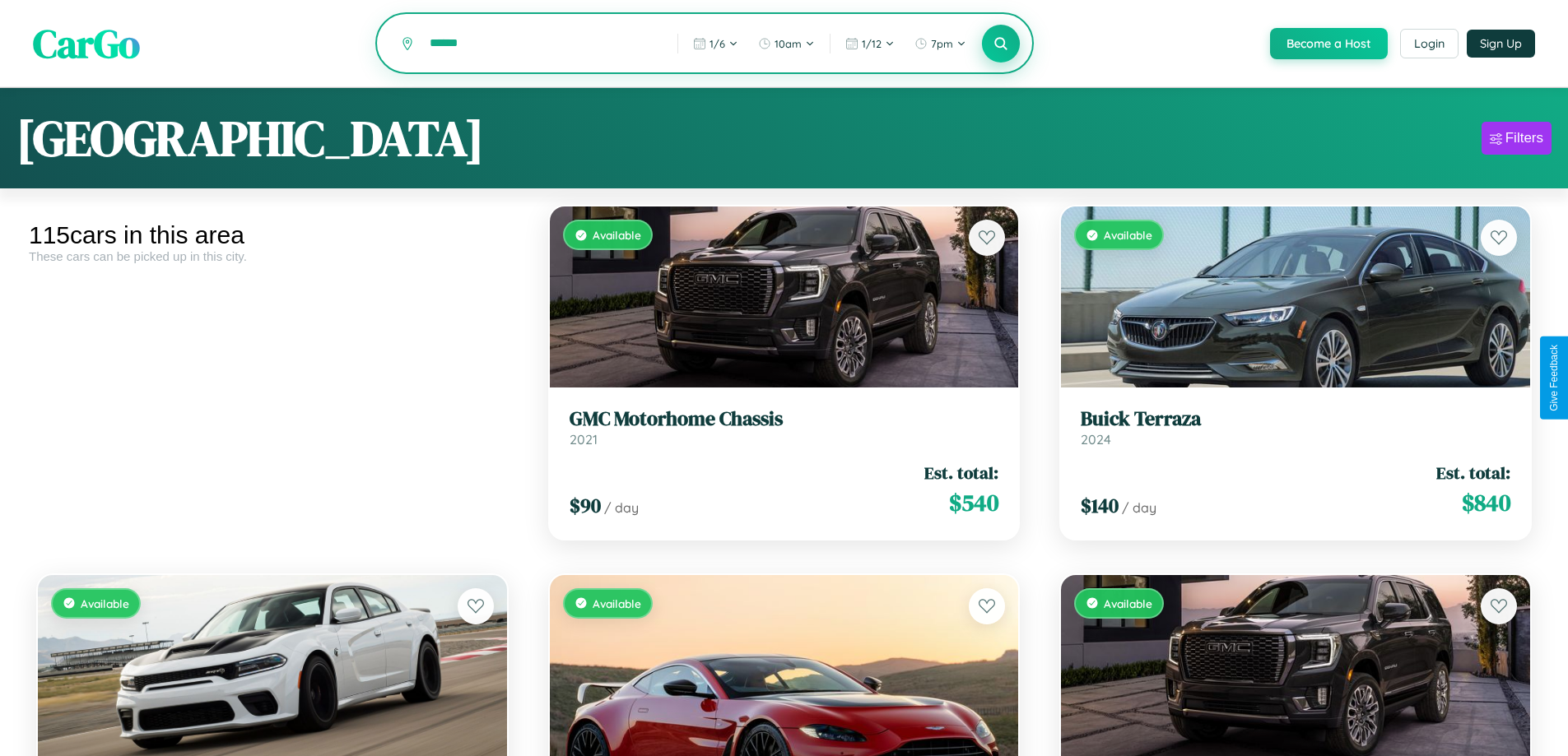
type input "******"
click at [1000, 44] on icon at bounding box center [1001, 43] width 15 height 15
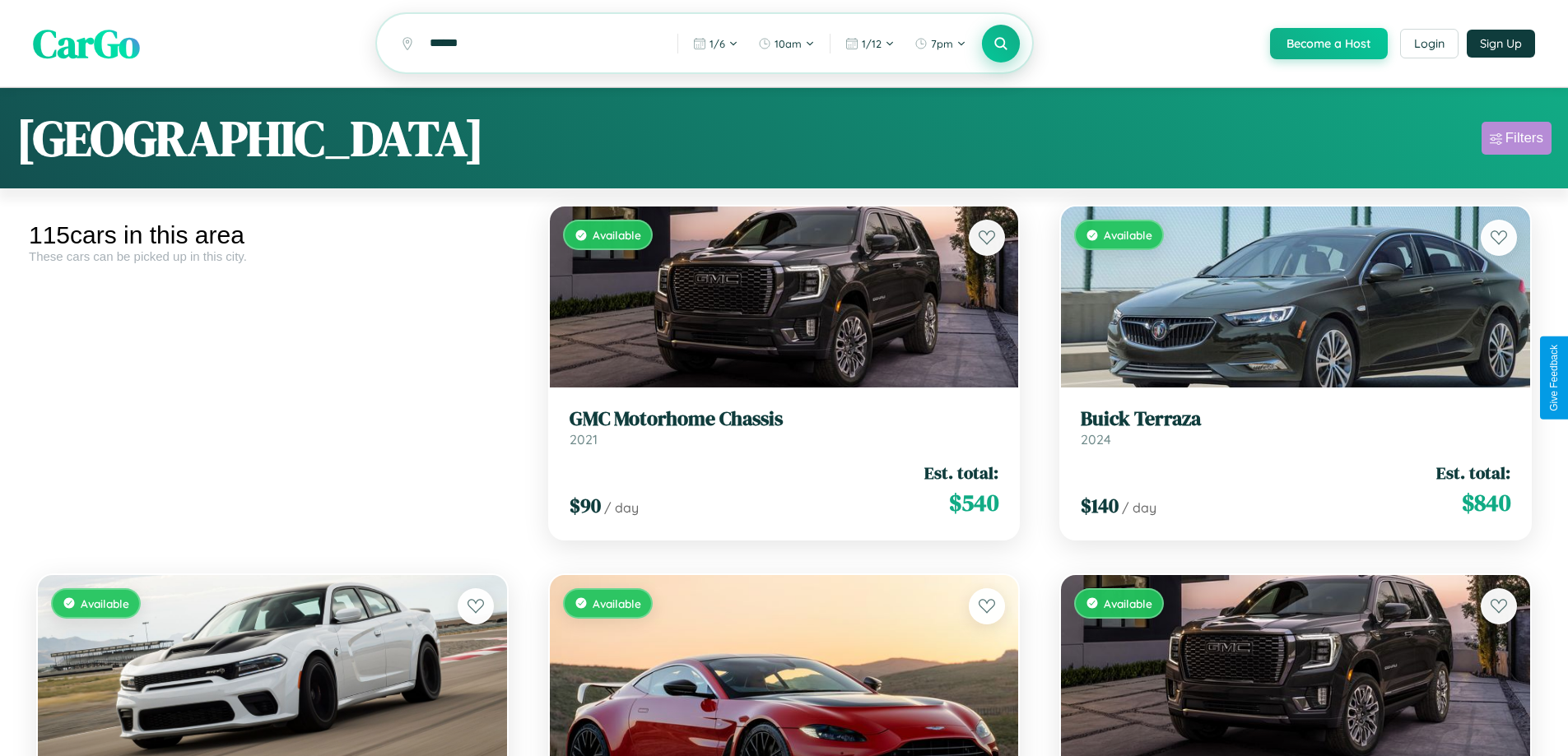
click at [1516, 140] on div "Filters" at bounding box center [1525, 139] width 38 height 16
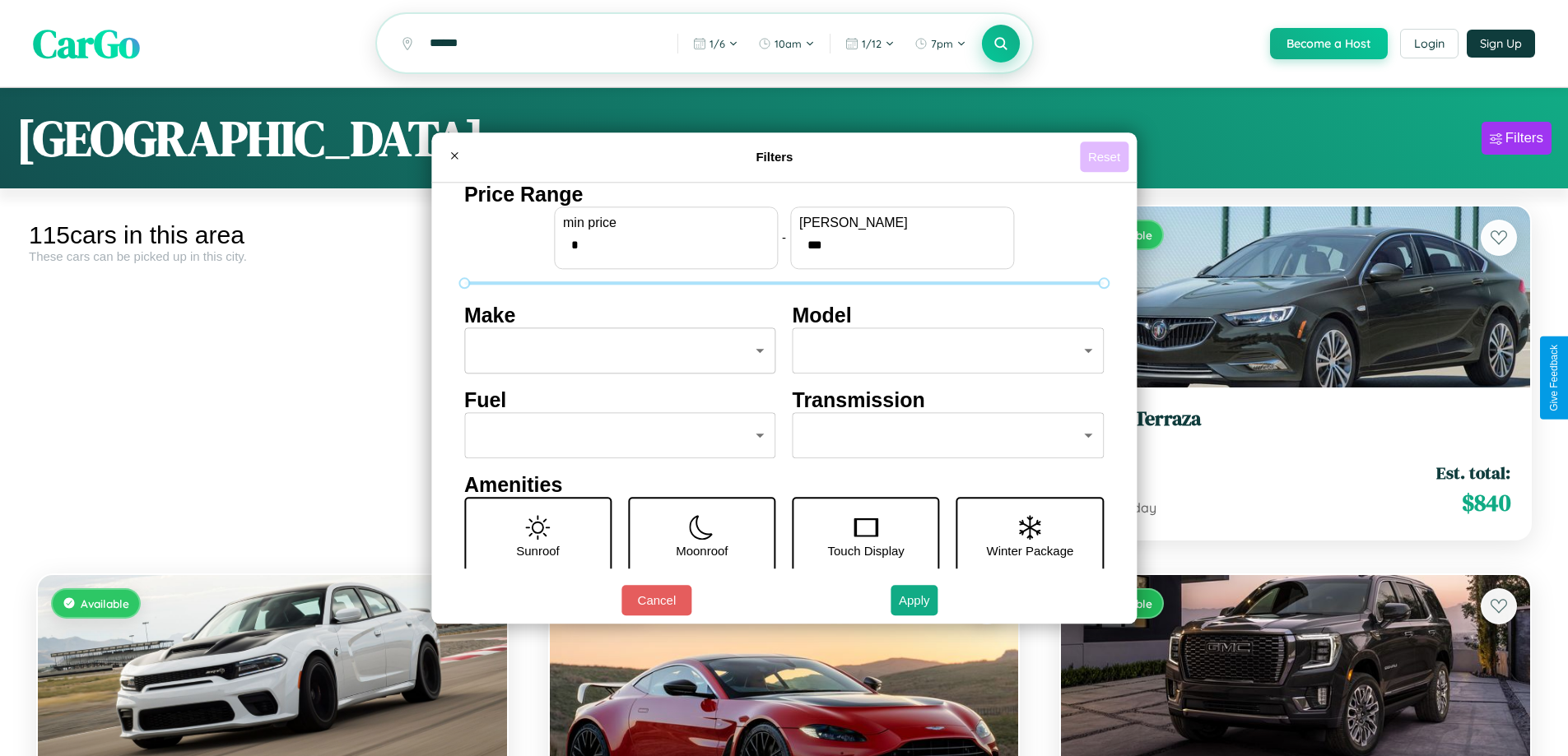
click at [1106, 157] on button "Reset" at bounding box center [1104, 157] width 49 height 31
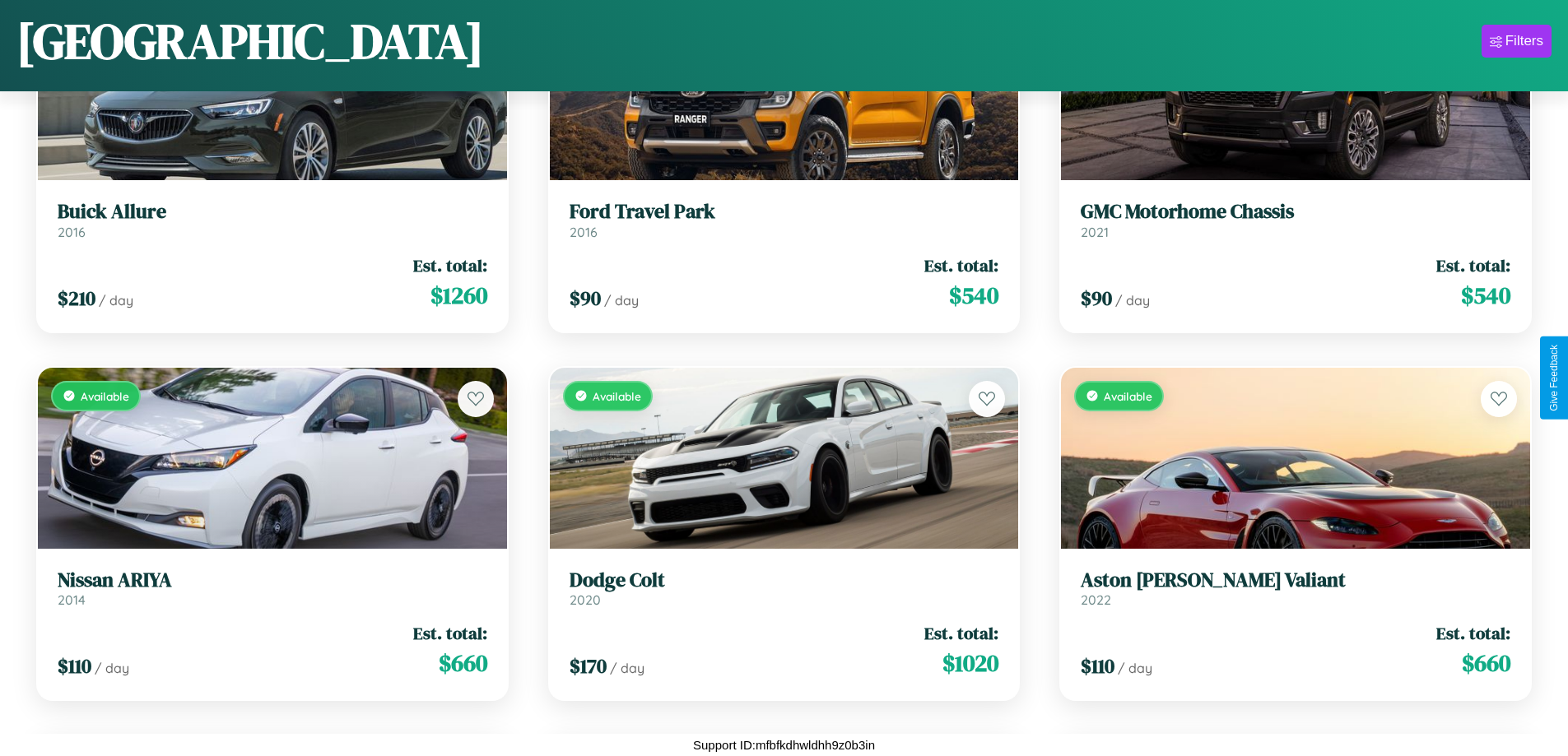
scroll to position [4284, 0]
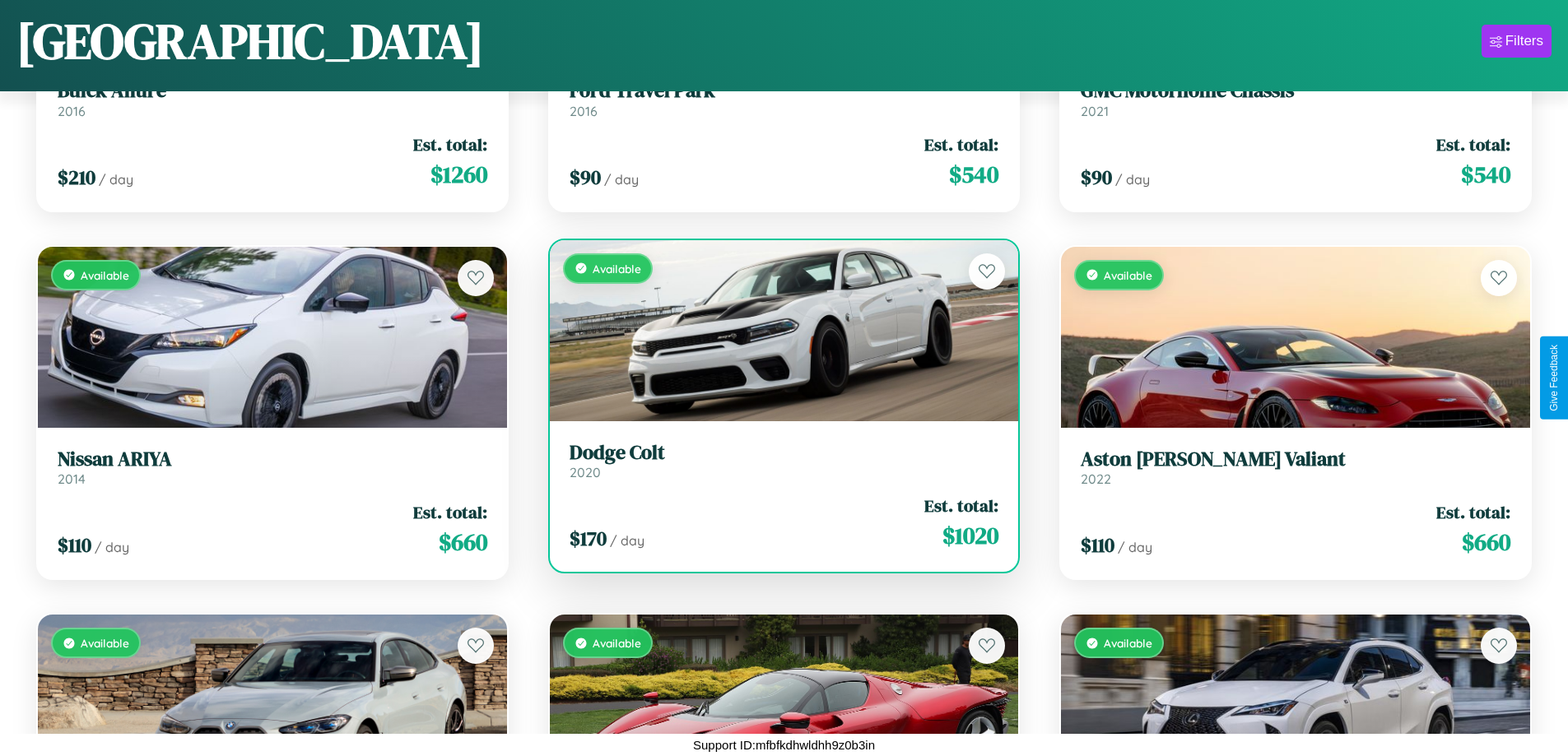
click at [777, 337] on div "Available" at bounding box center [784, 330] width 469 height 181
click at [777, 330] on div "Available" at bounding box center [784, 330] width 469 height 181
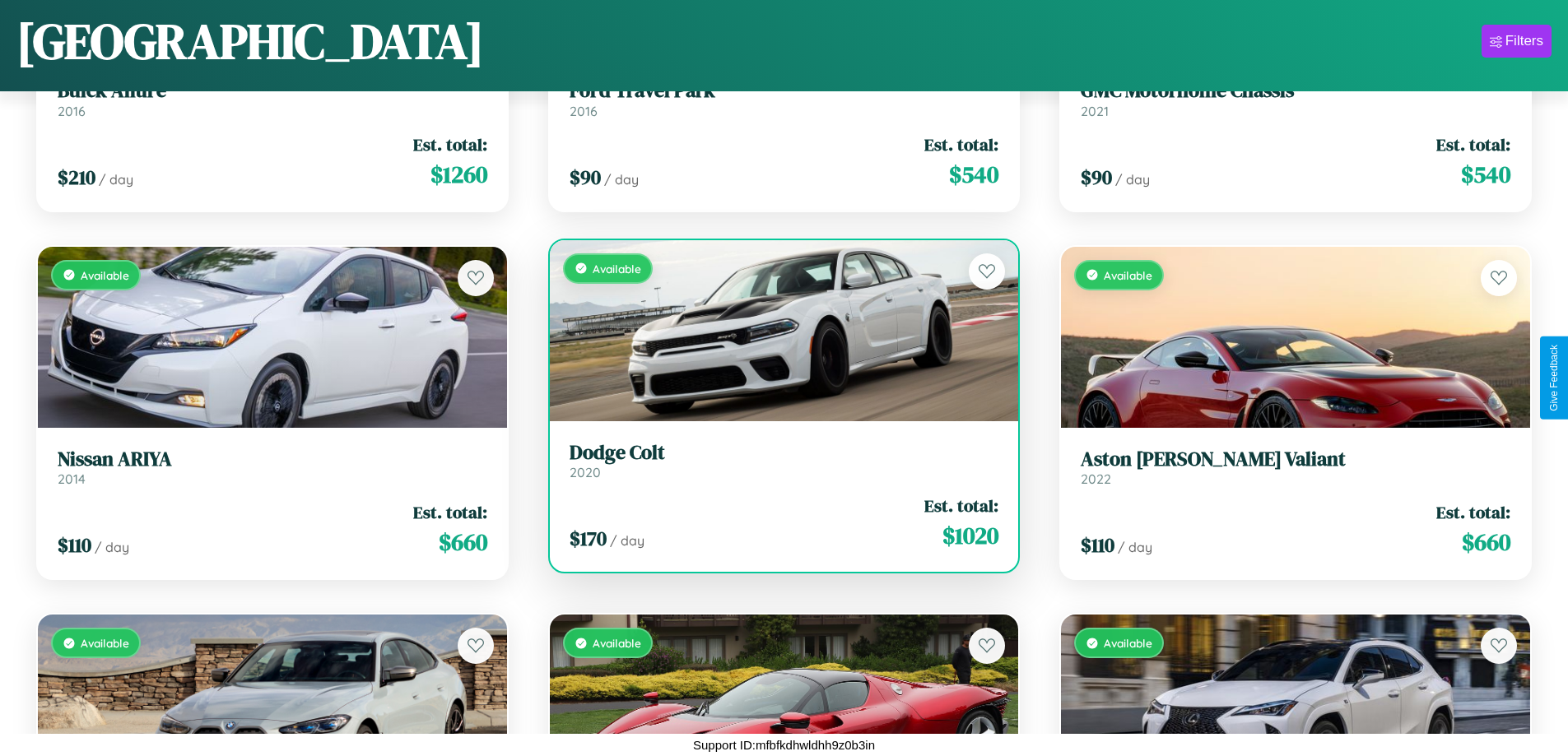
click at [777, 330] on div "Available" at bounding box center [784, 330] width 469 height 181
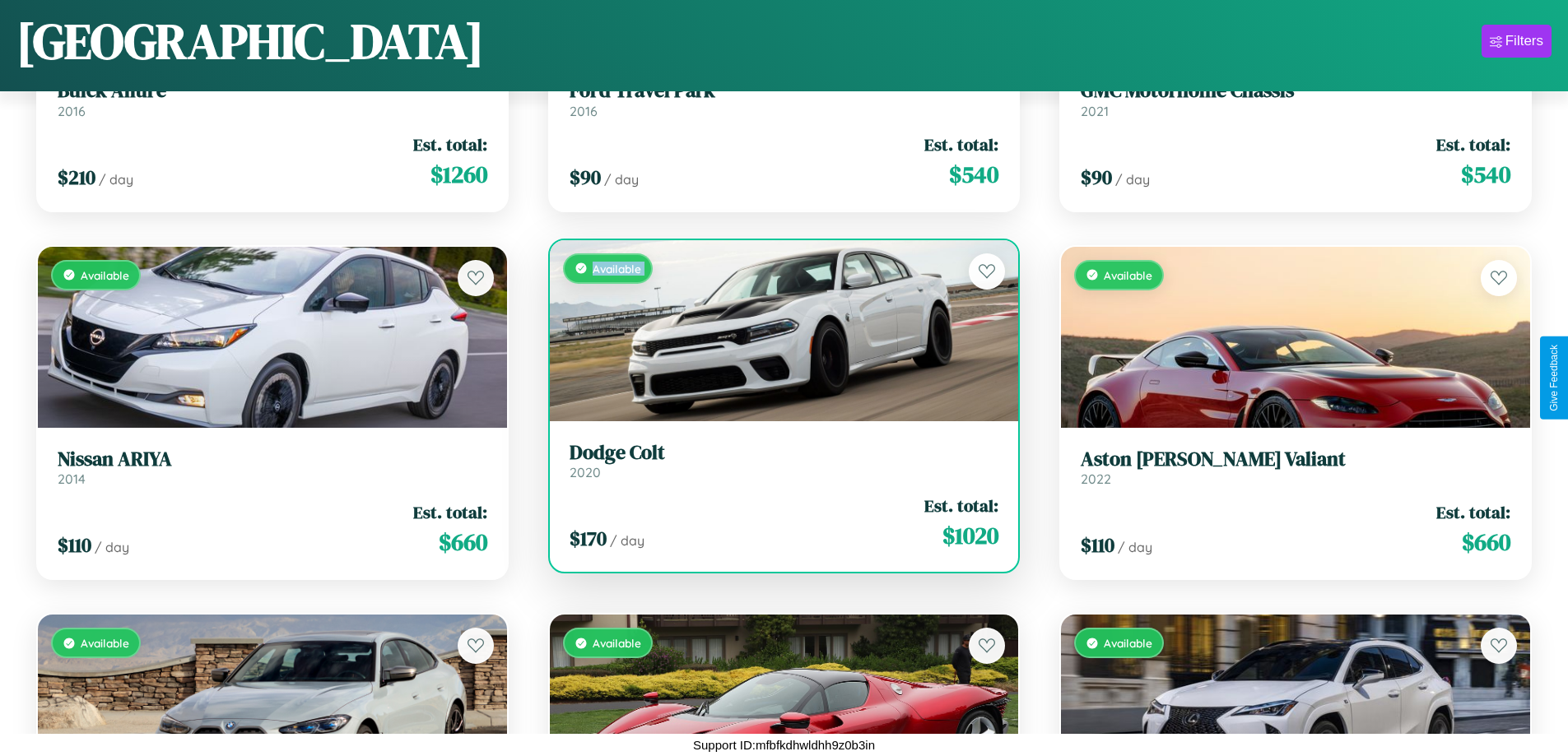
click at [777, 330] on div "Available" at bounding box center [784, 330] width 469 height 181
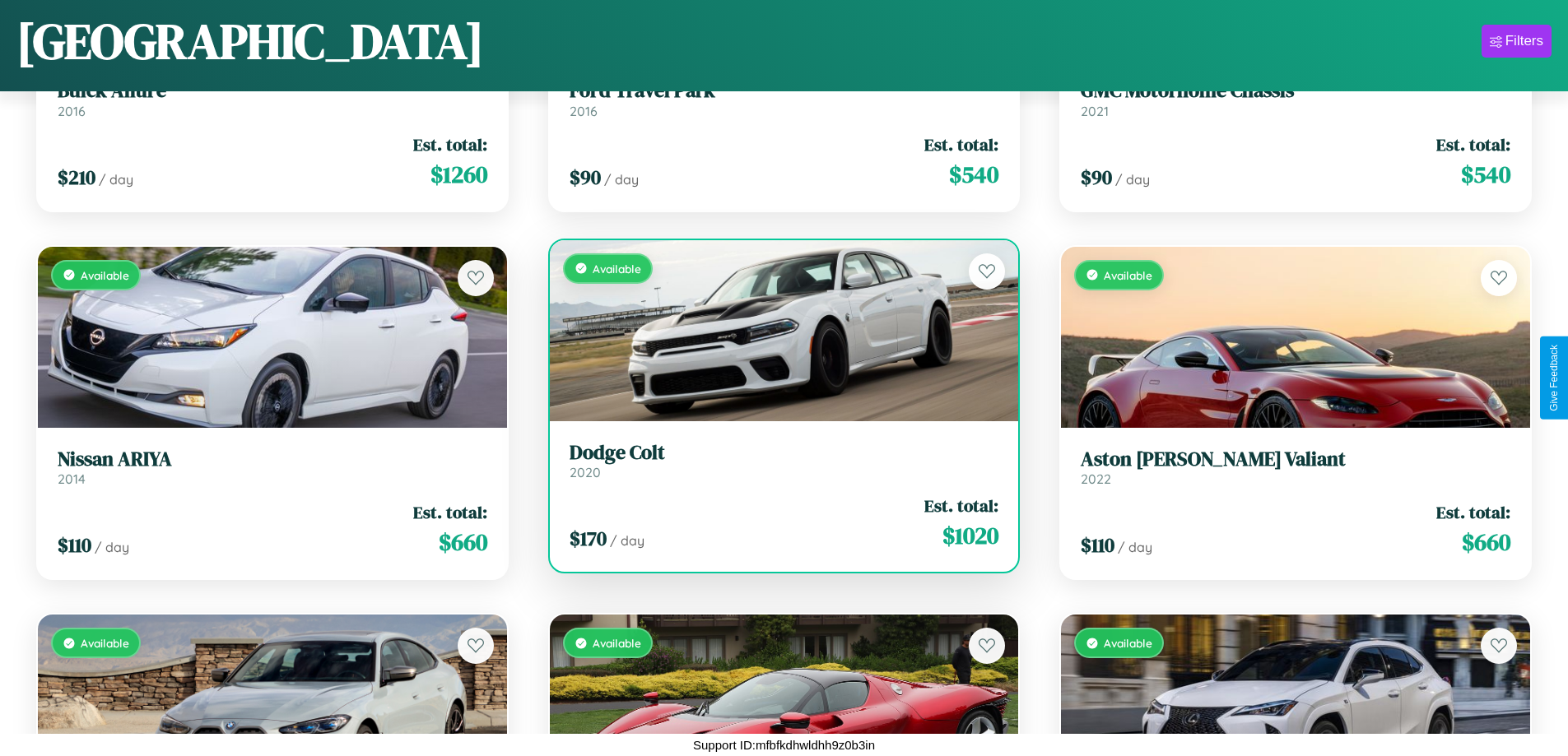
click at [777, 330] on div "Available" at bounding box center [784, 330] width 469 height 181
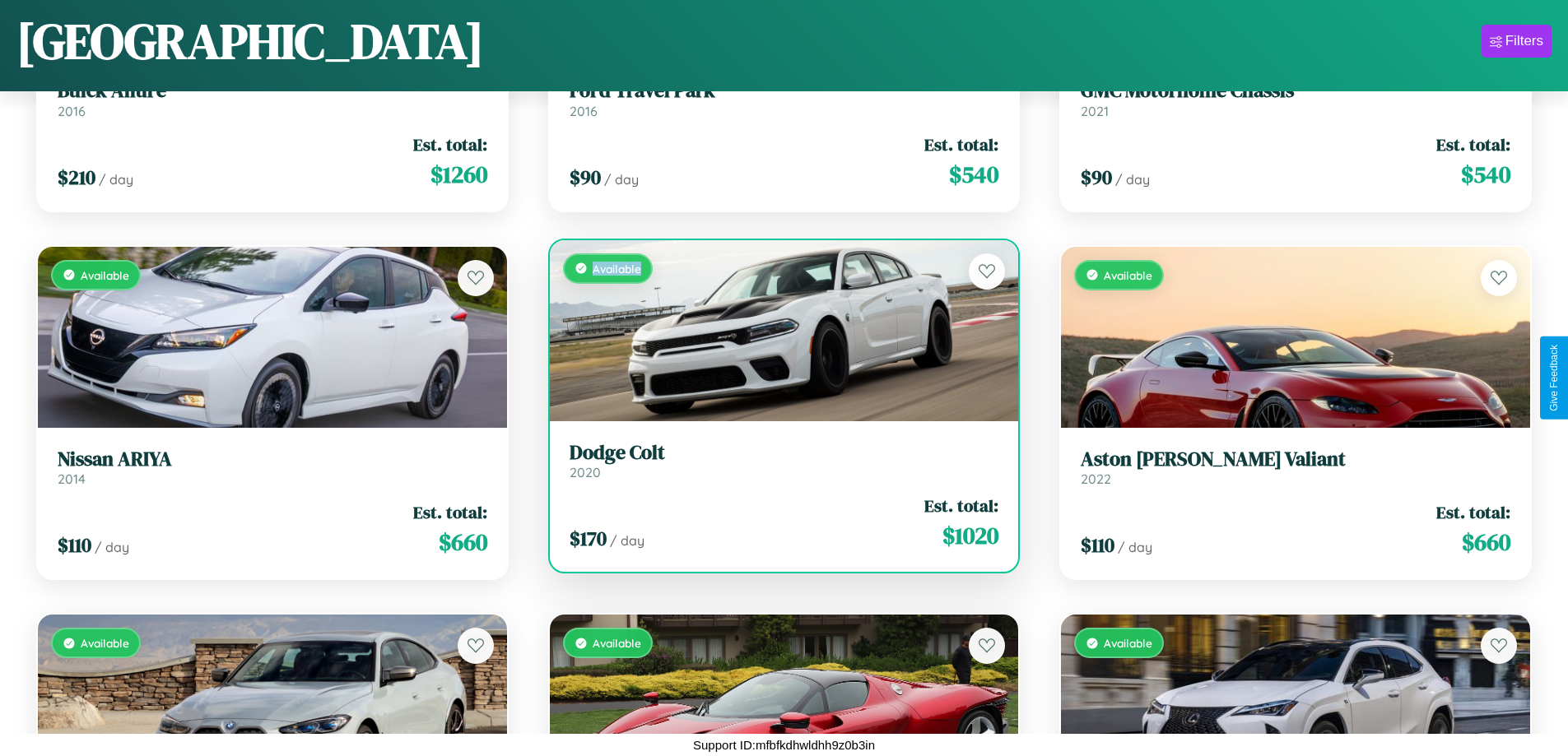
click at [777, 330] on div "Available" at bounding box center [784, 330] width 469 height 181
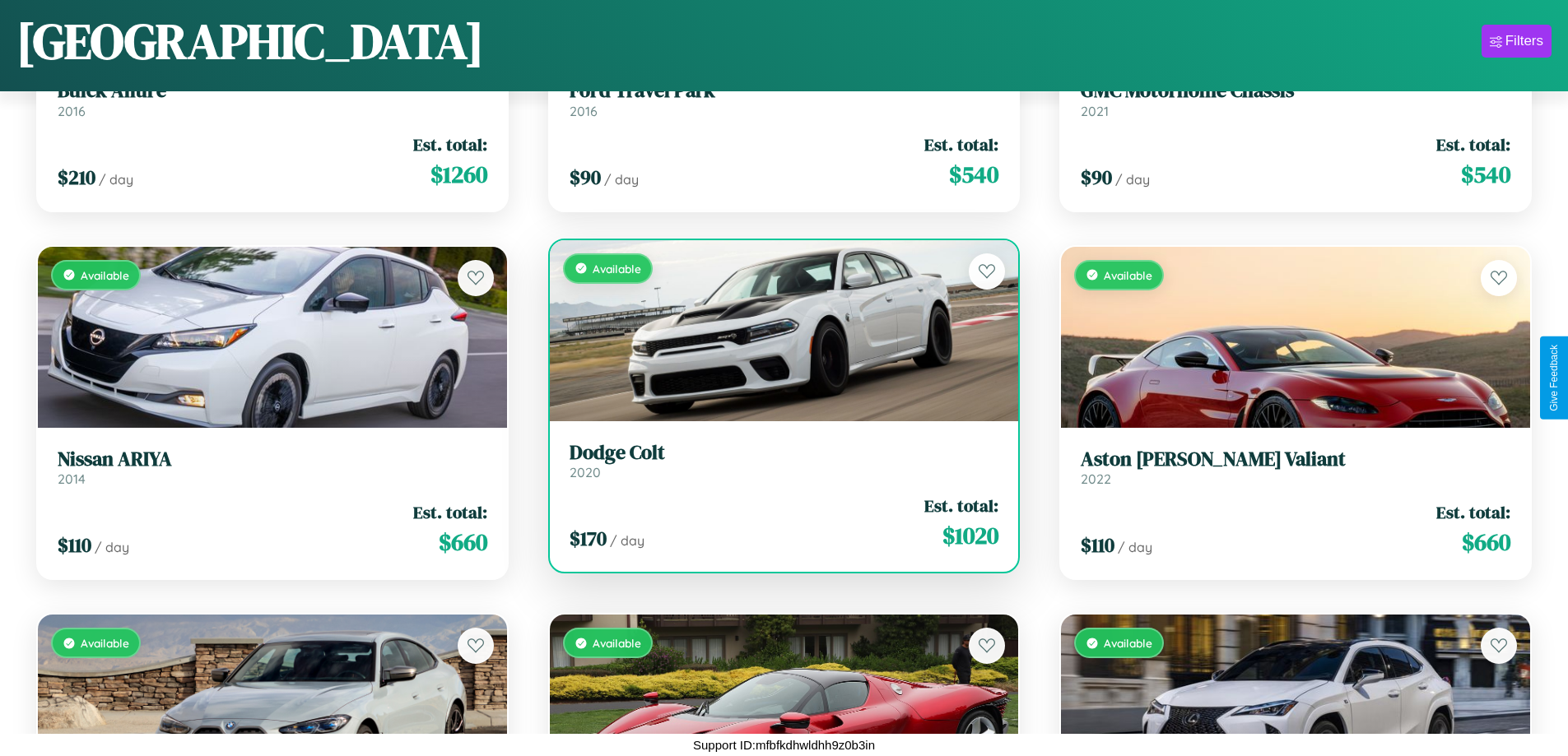
click at [777, 460] on h3 "Dodge Colt" at bounding box center [784, 453] width 429 height 24
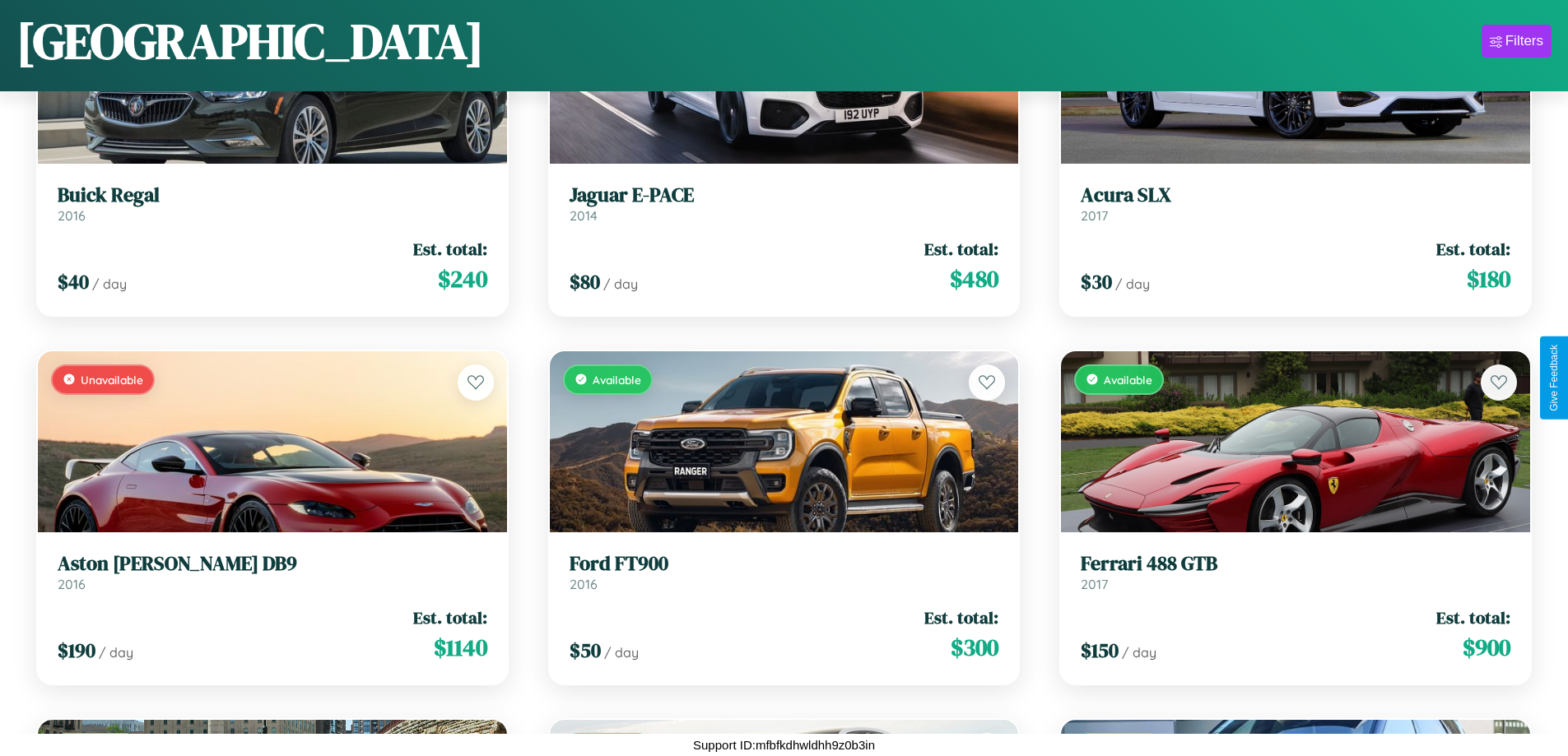
scroll to position [7231, 0]
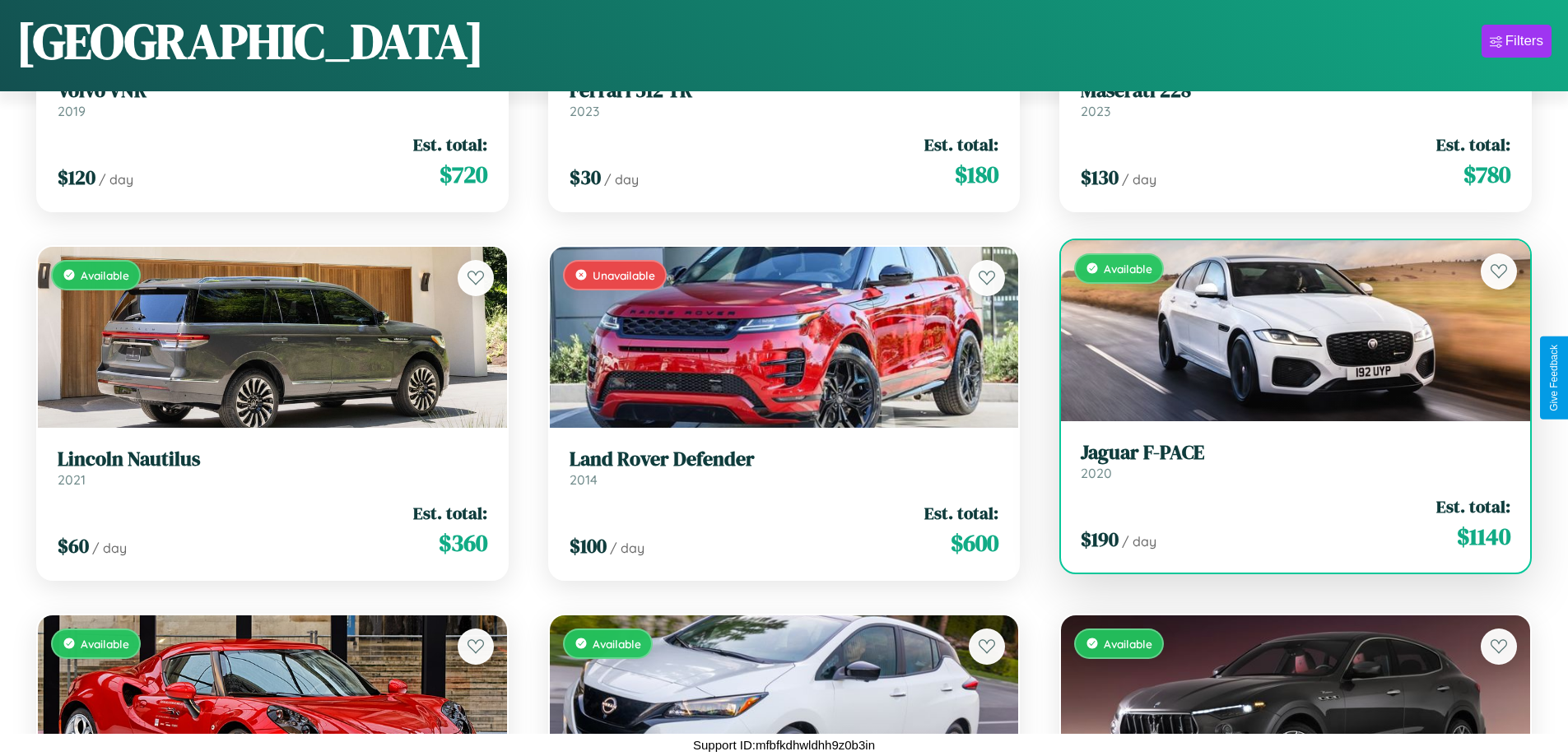
click at [1284, 467] on link "Jaguar F-PACE 2020" at bounding box center [1295, 461] width 429 height 41
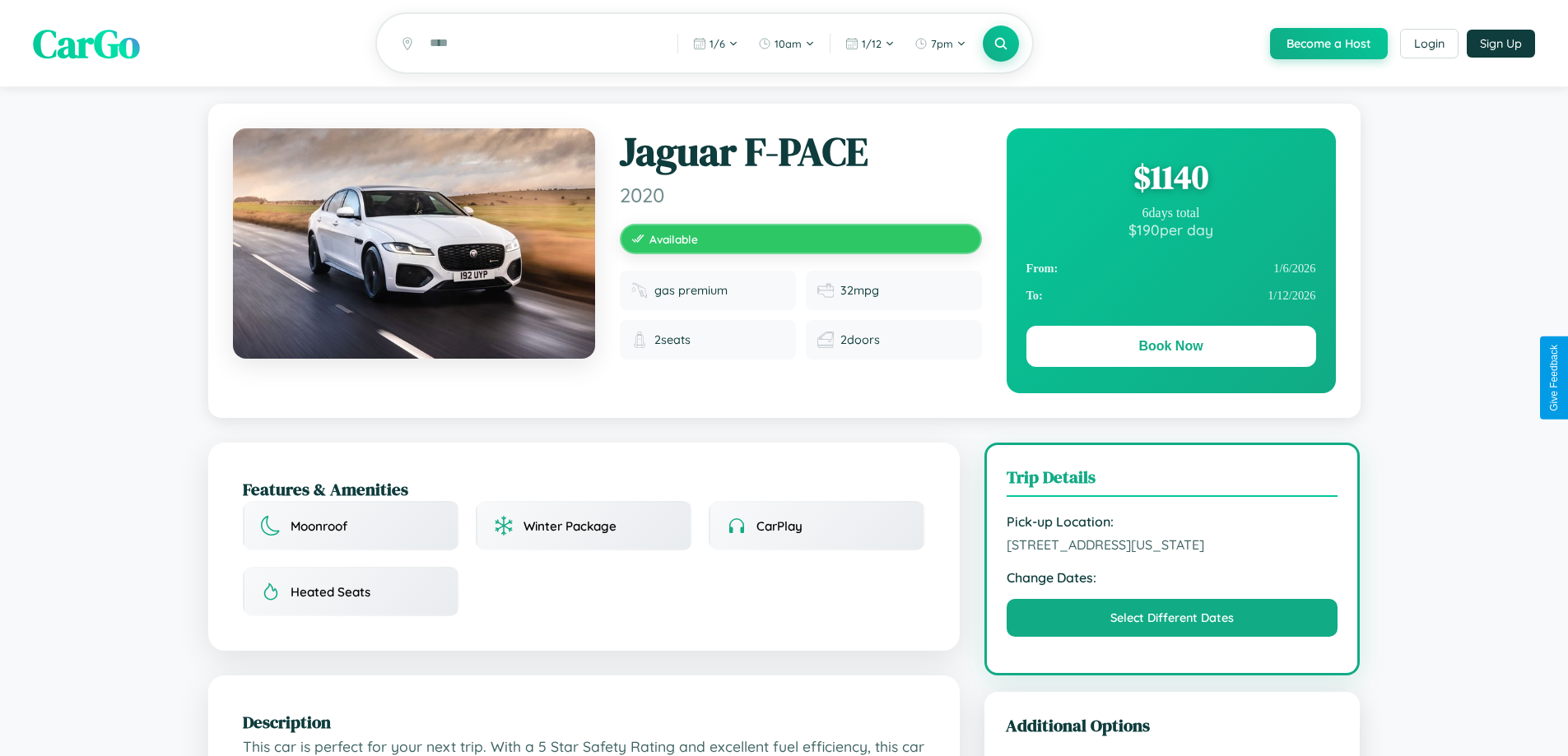
click at [1170, 179] on div "$ 1140" at bounding box center [1171, 177] width 290 height 44
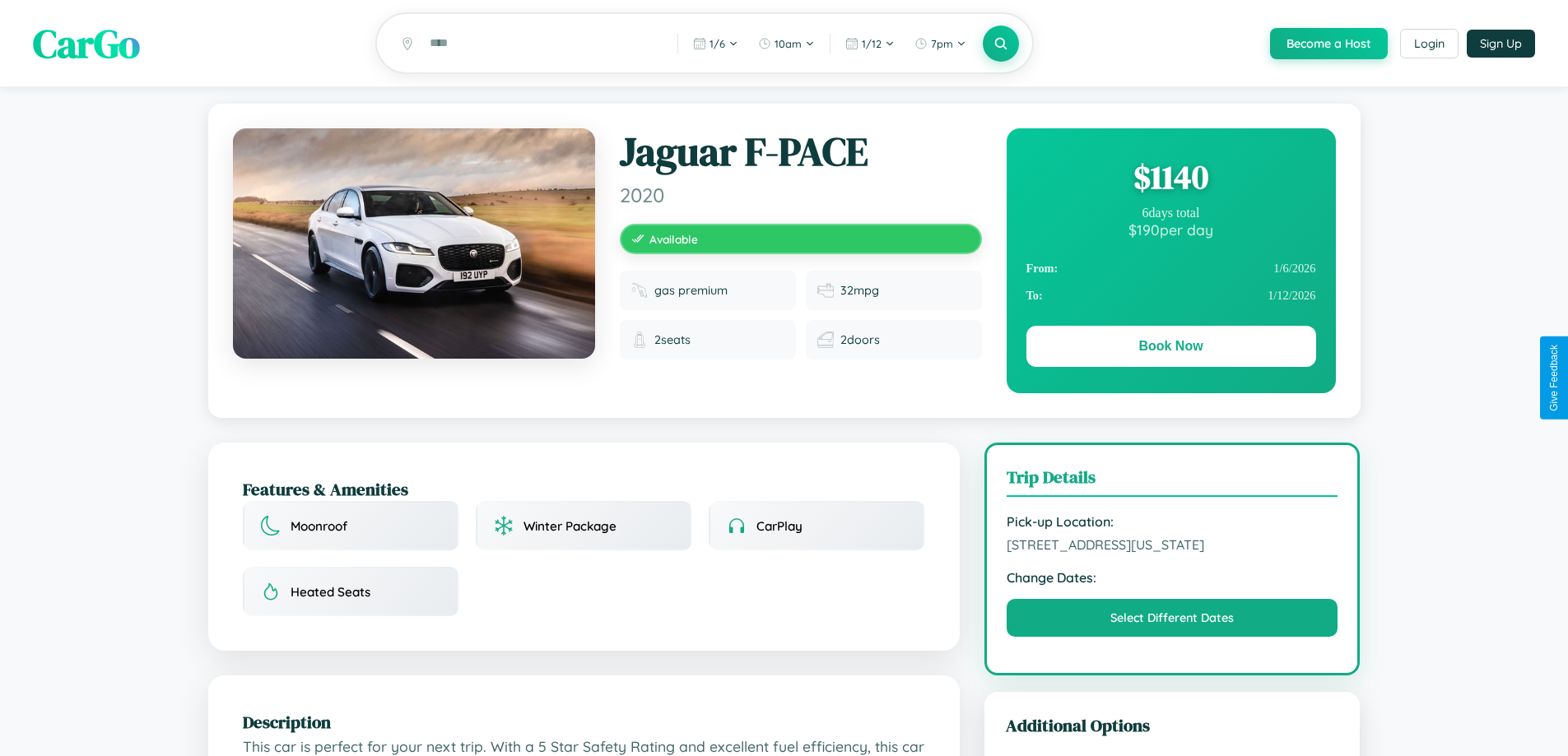
click at [1170, 179] on div "$ 1140" at bounding box center [1171, 177] width 290 height 44
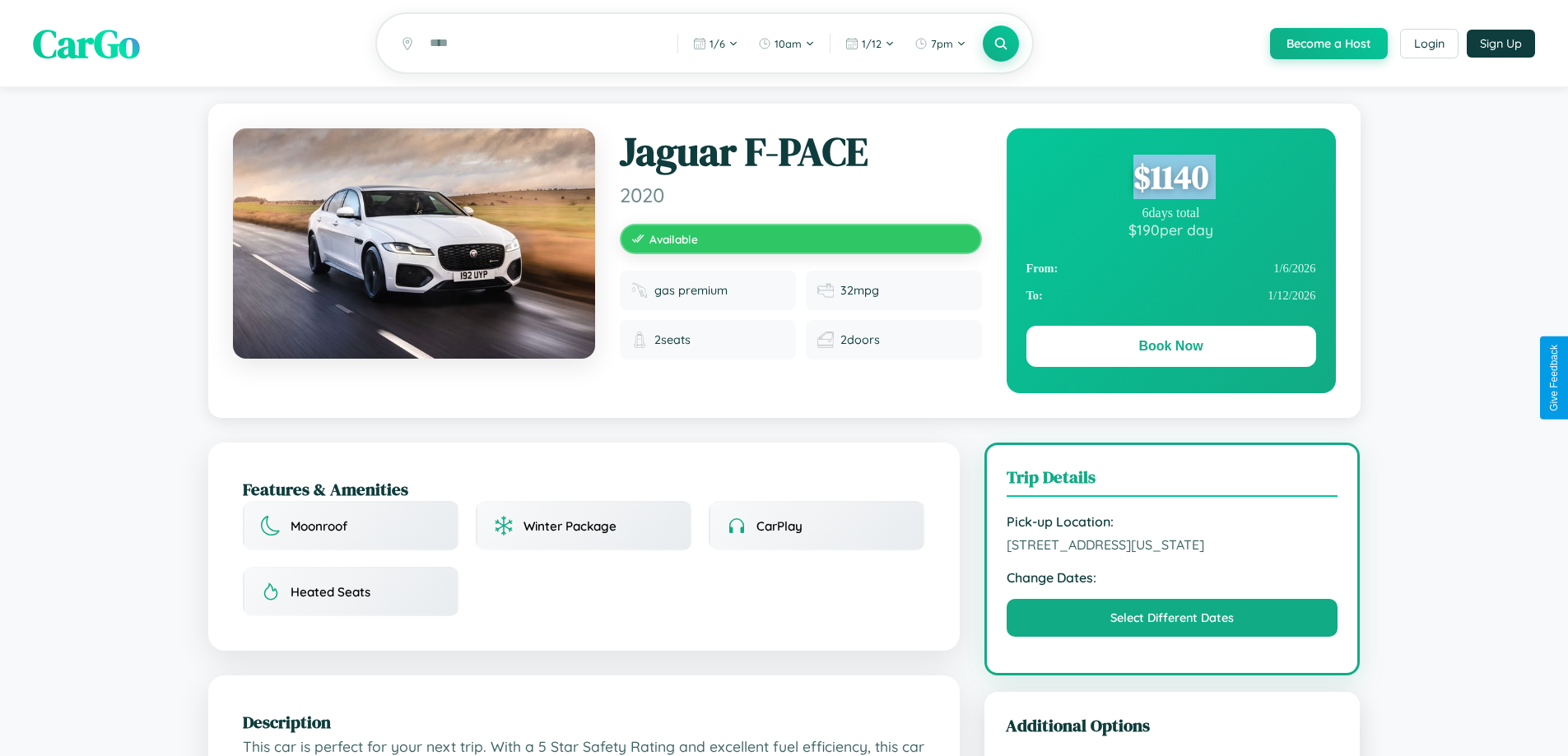
click at [1170, 179] on div "$ 1140" at bounding box center [1171, 177] width 290 height 44
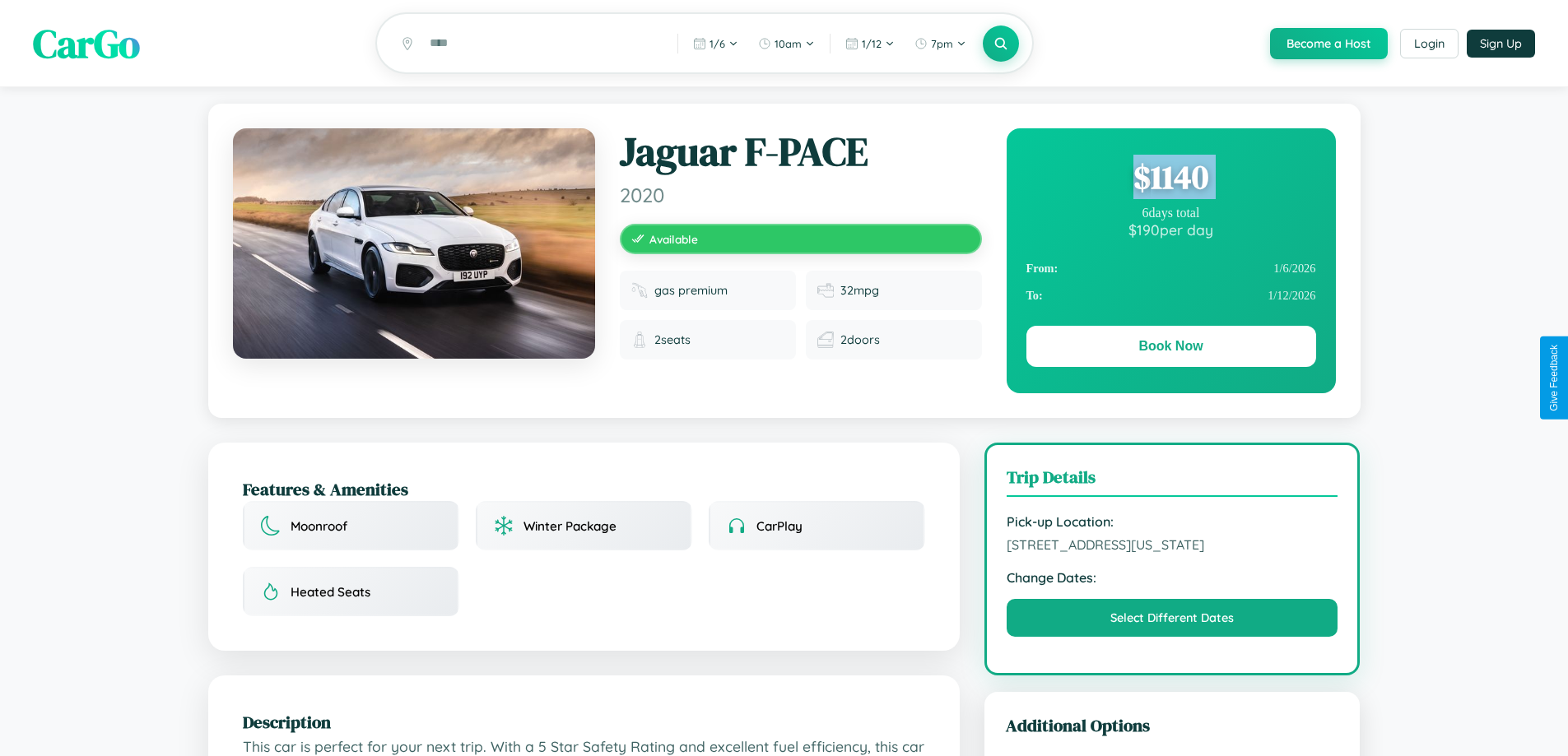
click at [1170, 179] on div "$ 1140" at bounding box center [1171, 177] width 290 height 44
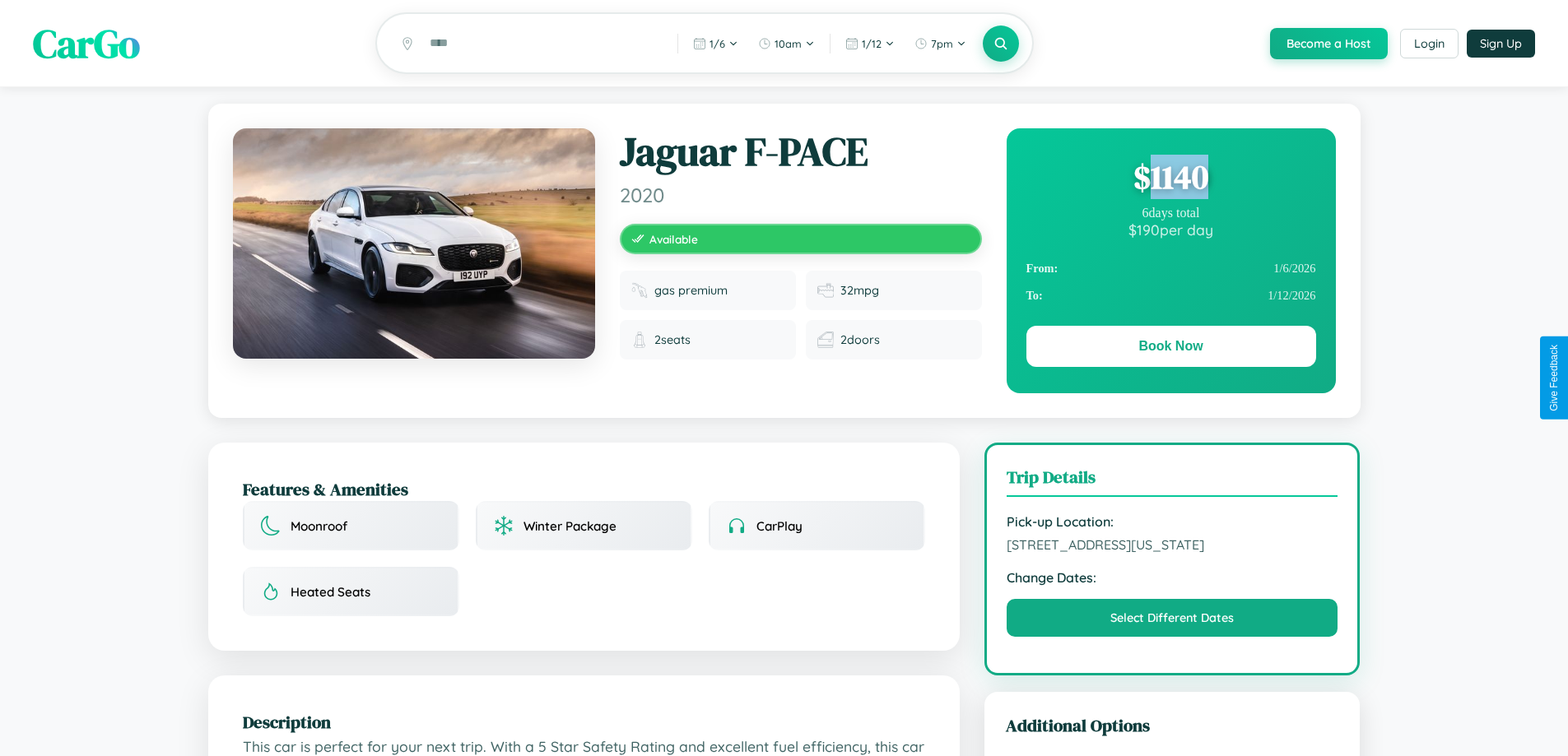
click at [1170, 179] on div "$ 1140" at bounding box center [1171, 177] width 290 height 44
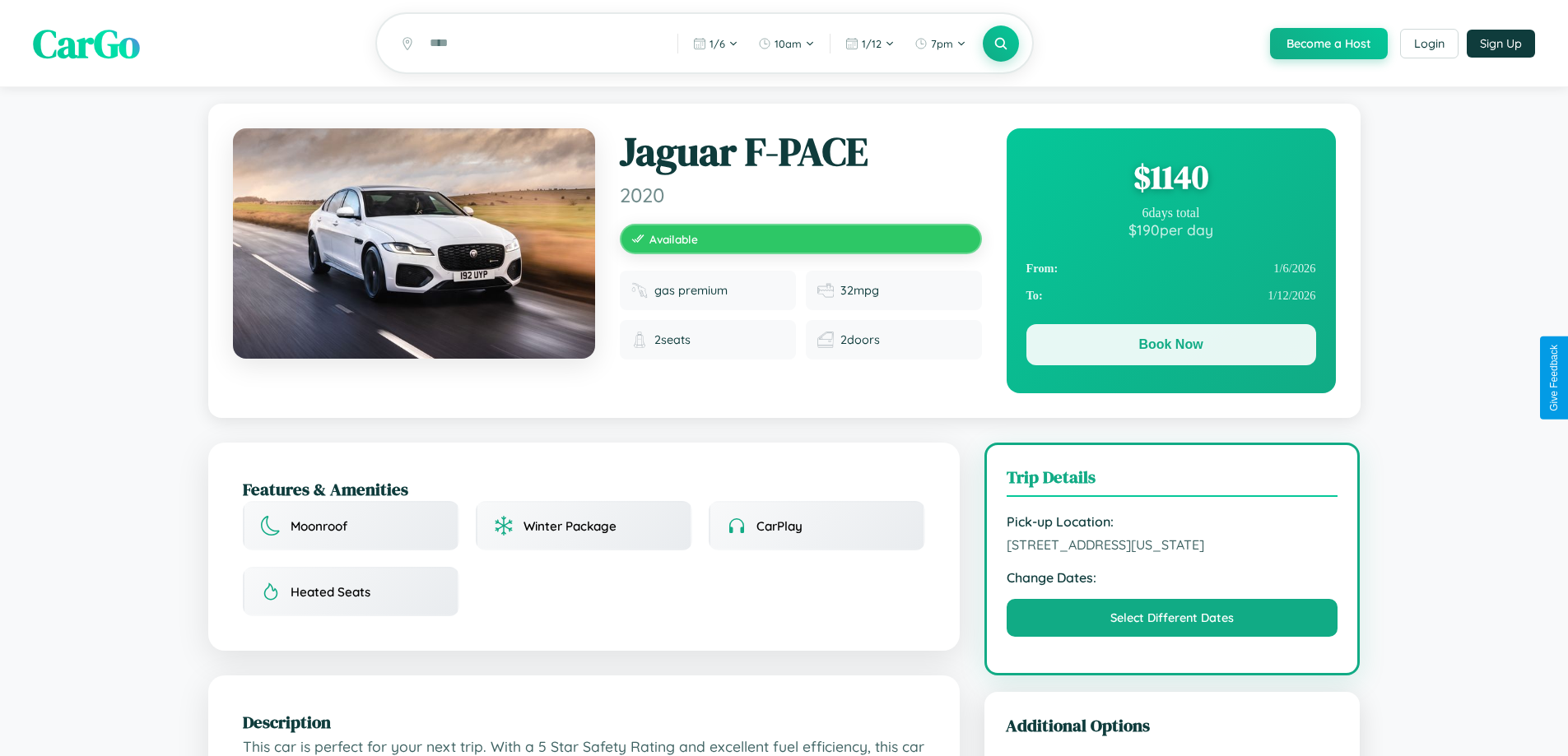
click at [1170, 347] on button "Book Now" at bounding box center [1171, 344] width 290 height 41
